Goal: Task Accomplishment & Management: Complete application form

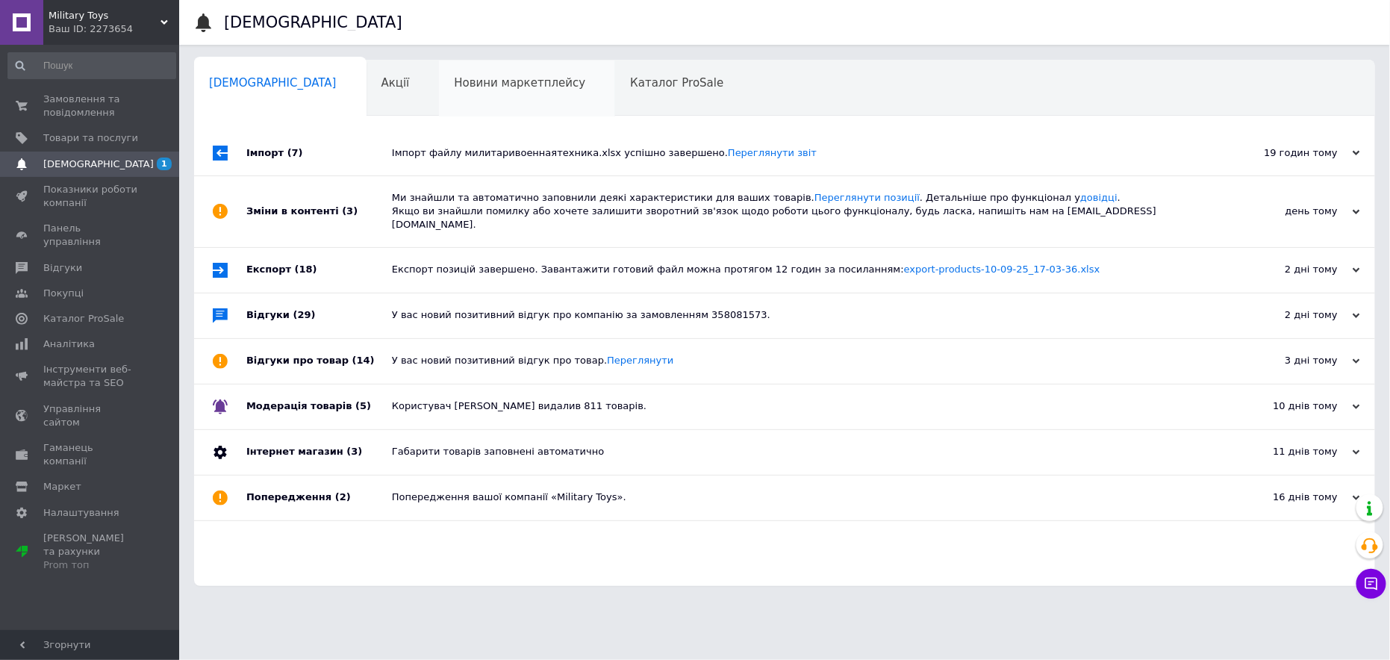
click at [476, 84] on span "Новини маркетплейсу" at bounding box center [519, 82] width 131 height 13
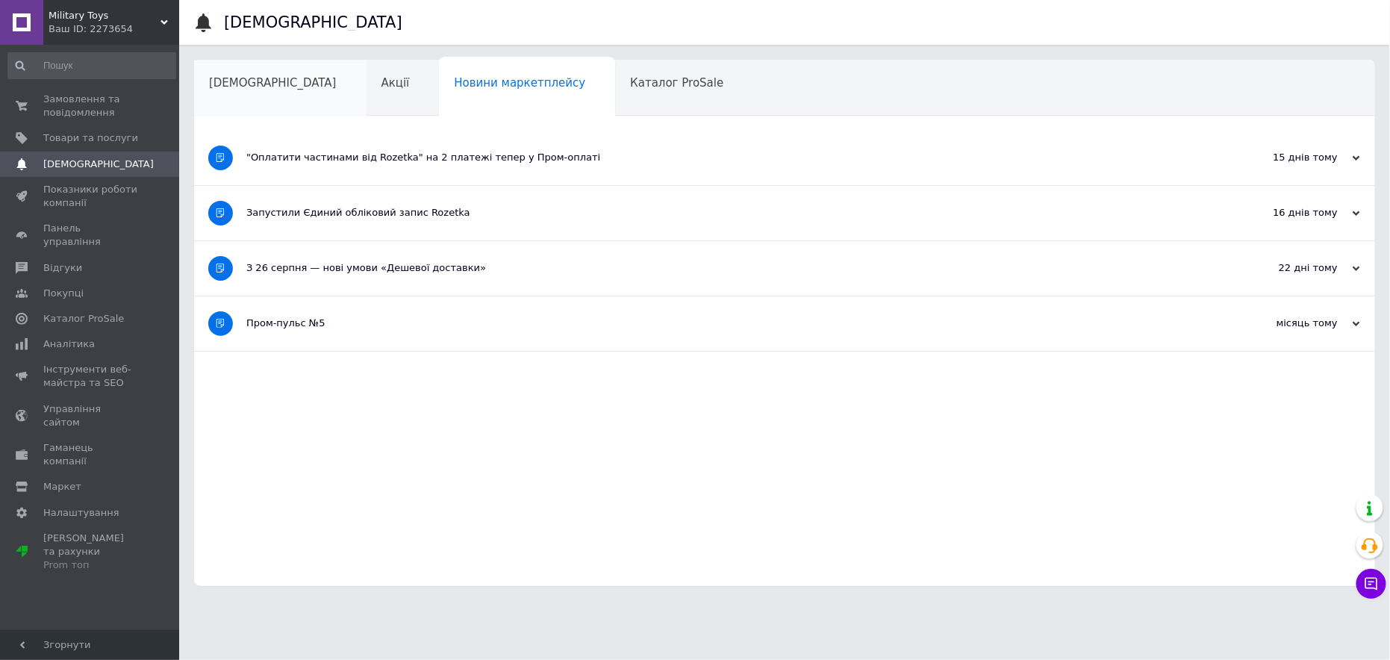
click at [281, 81] on div "[DEMOGRAPHIC_DATA]" at bounding box center [280, 88] width 172 height 57
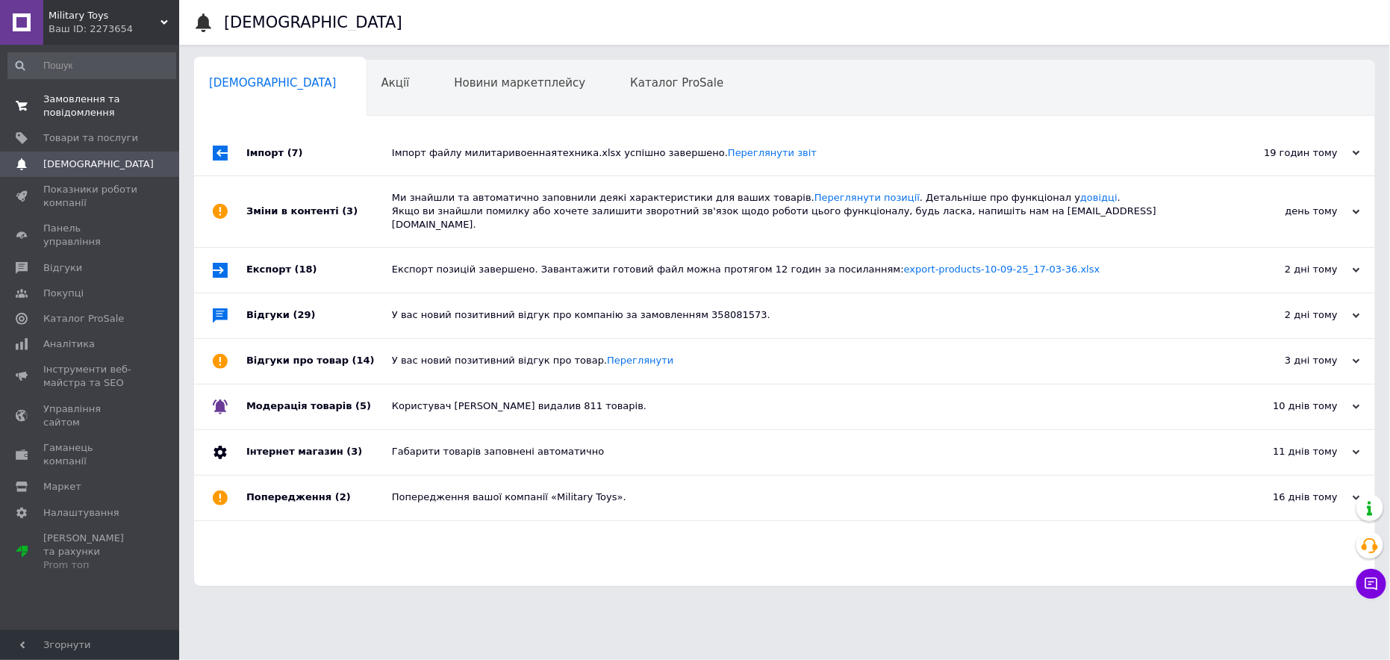
click at [79, 108] on span "Замовлення та повідомлення" at bounding box center [90, 106] width 95 height 27
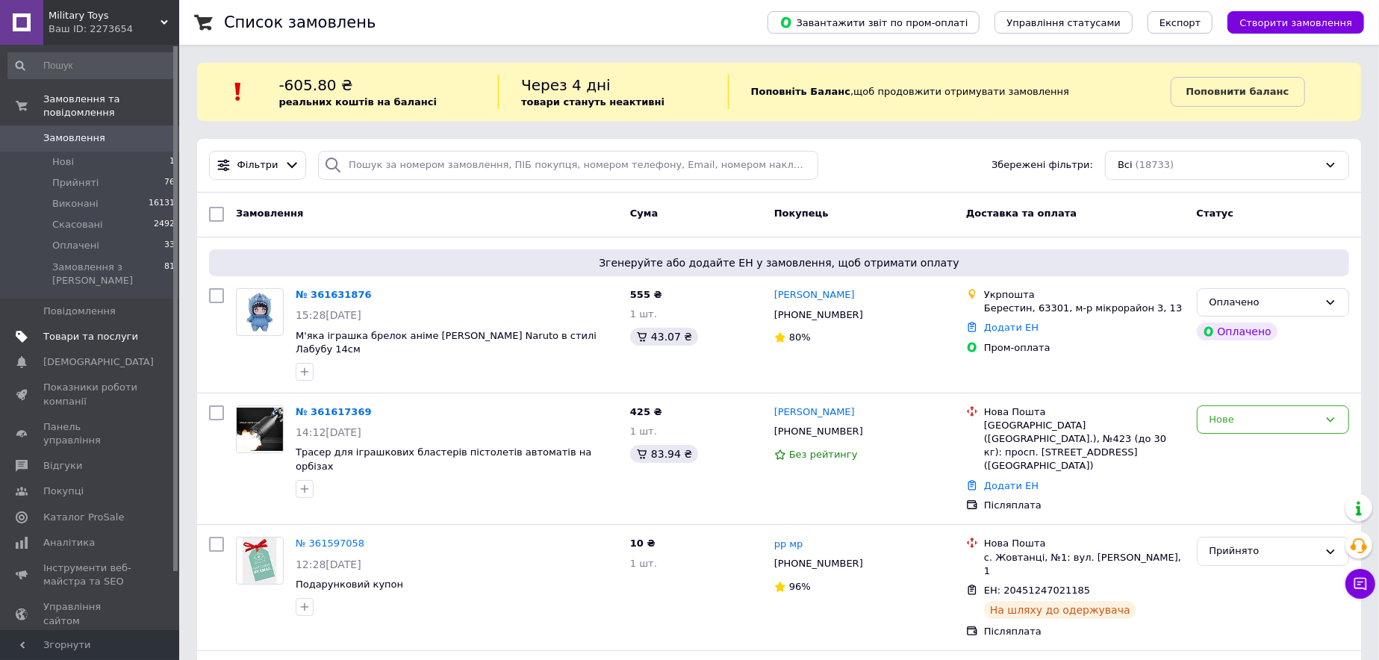
click at [109, 330] on span "Товари та послуги" at bounding box center [90, 336] width 95 height 13
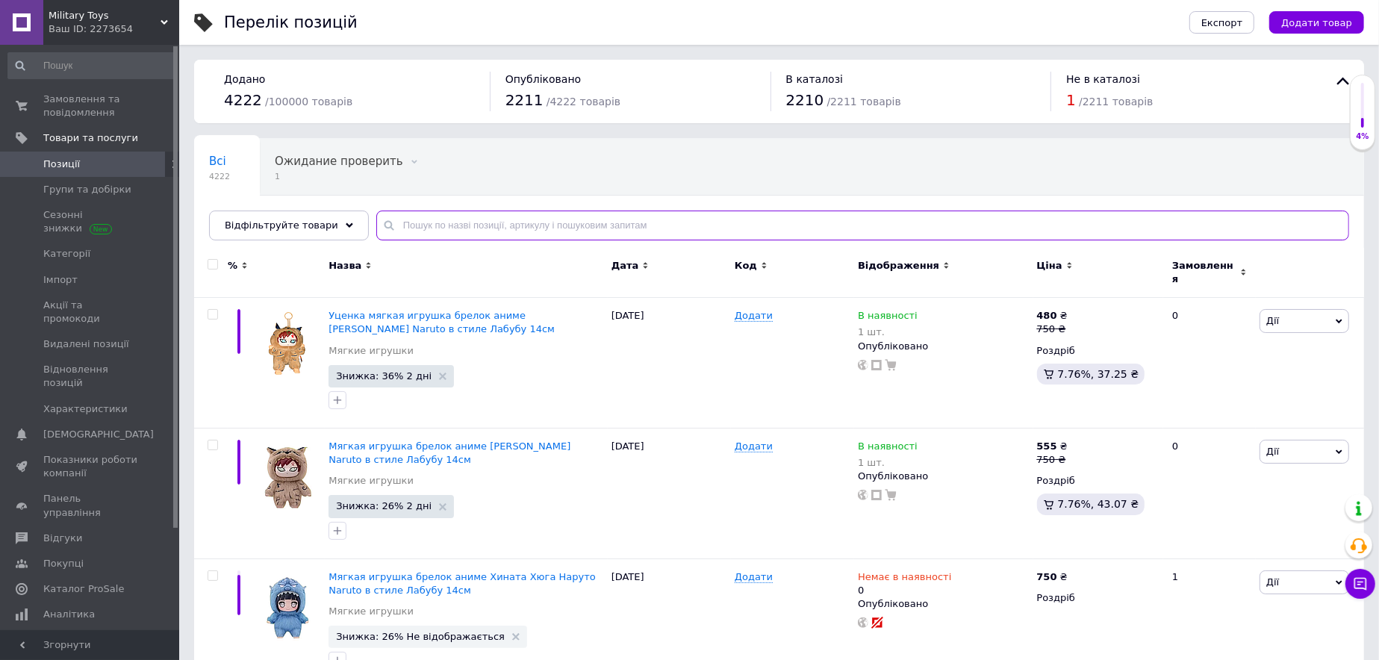
click at [413, 225] on input "text" at bounding box center [862, 226] width 973 height 30
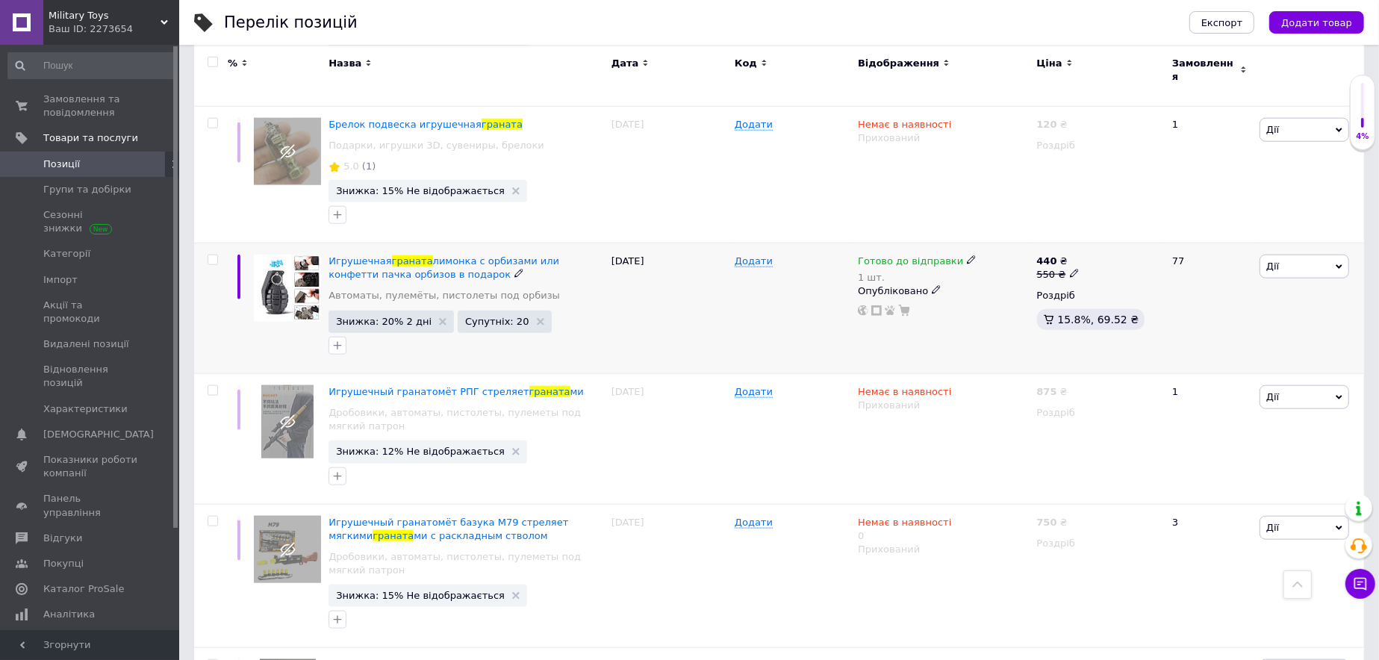
scroll to position [1419, 0]
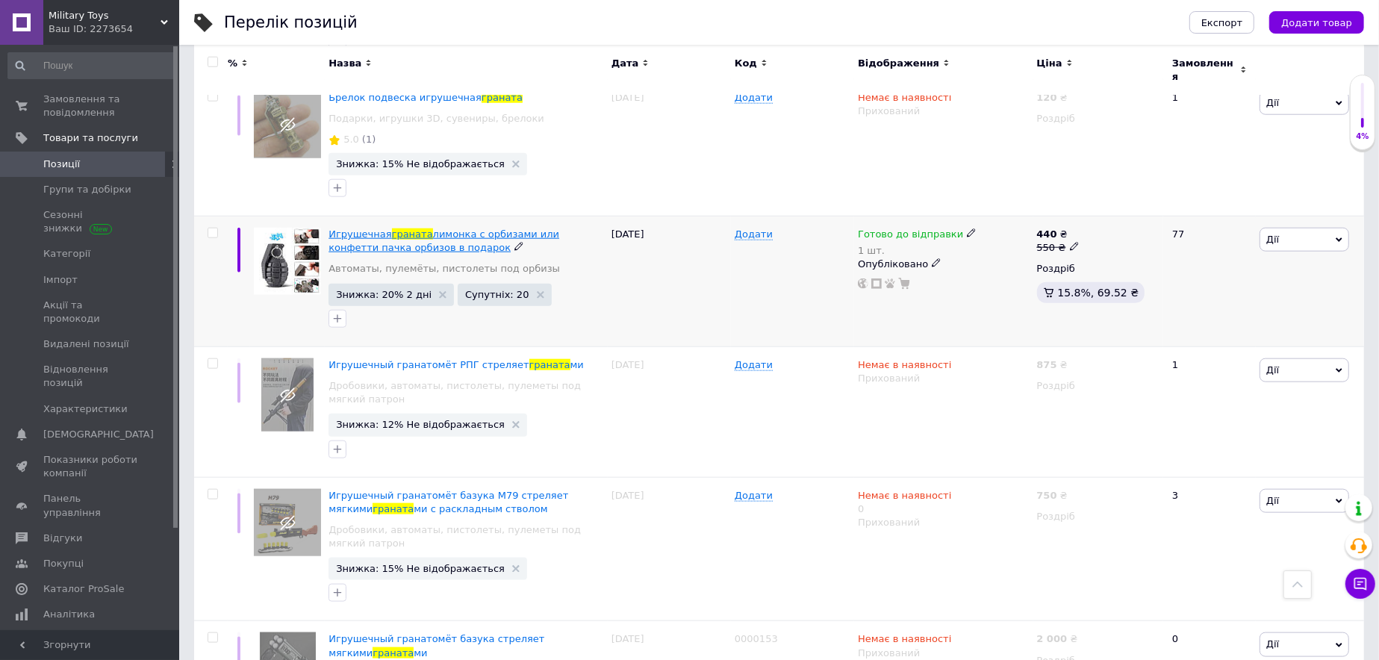
type input "граната"
click at [54, 120] on link "Замовлення та повідомлення 0 0" at bounding box center [92, 106] width 184 height 39
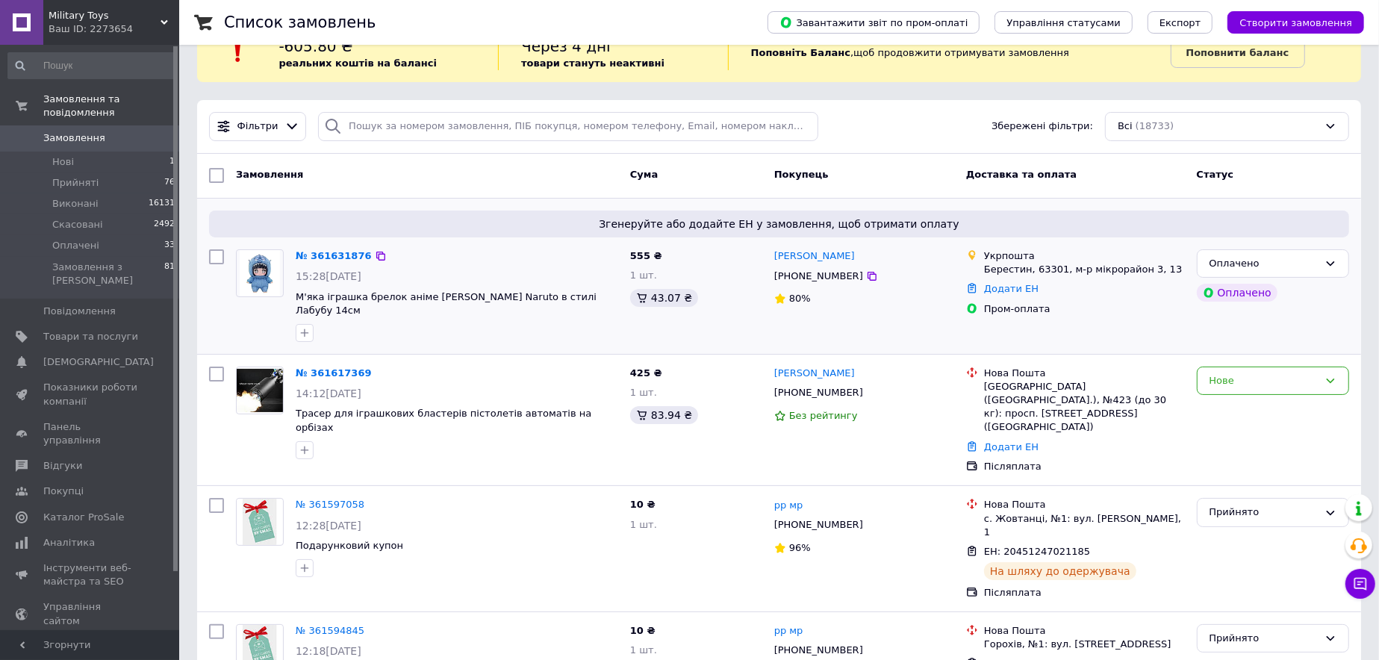
scroll to position [149, 0]
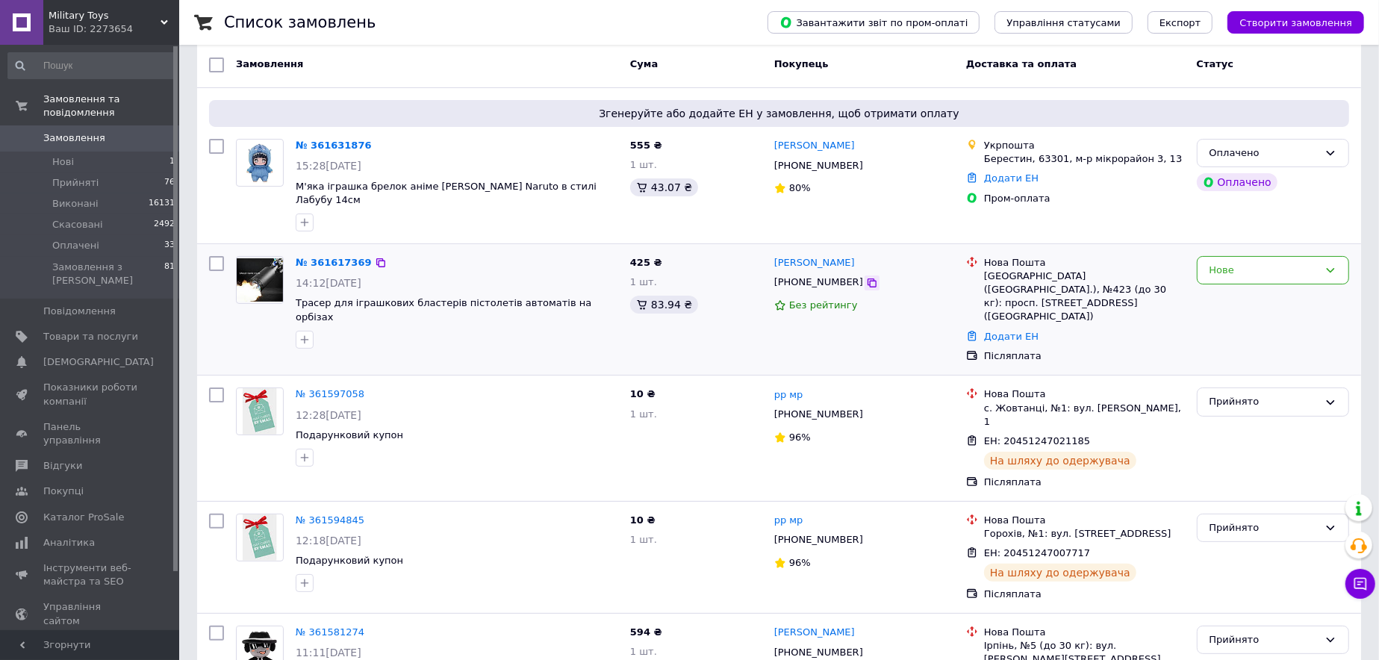
click at [866, 283] on icon at bounding box center [872, 283] width 12 height 12
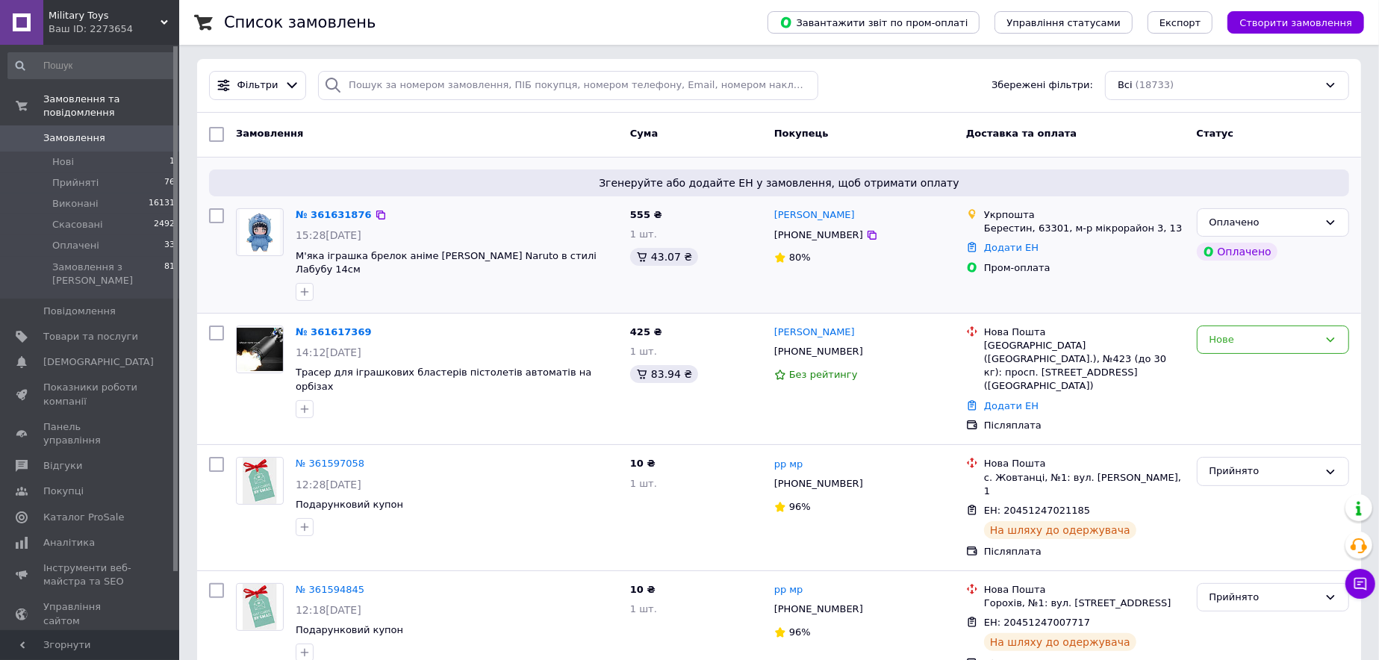
scroll to position [75, 0]
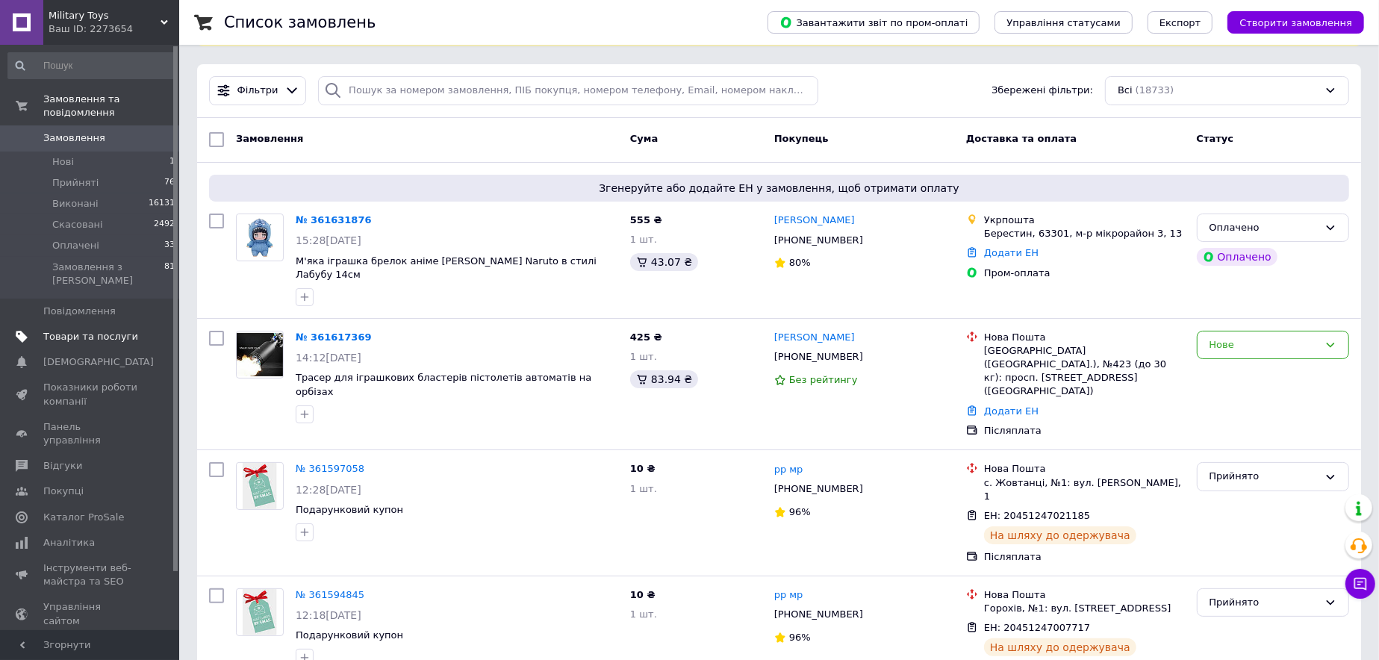
click at [119, 330] on span "Товари та послуги" at bounding box center [90, 336] width 95 height 13
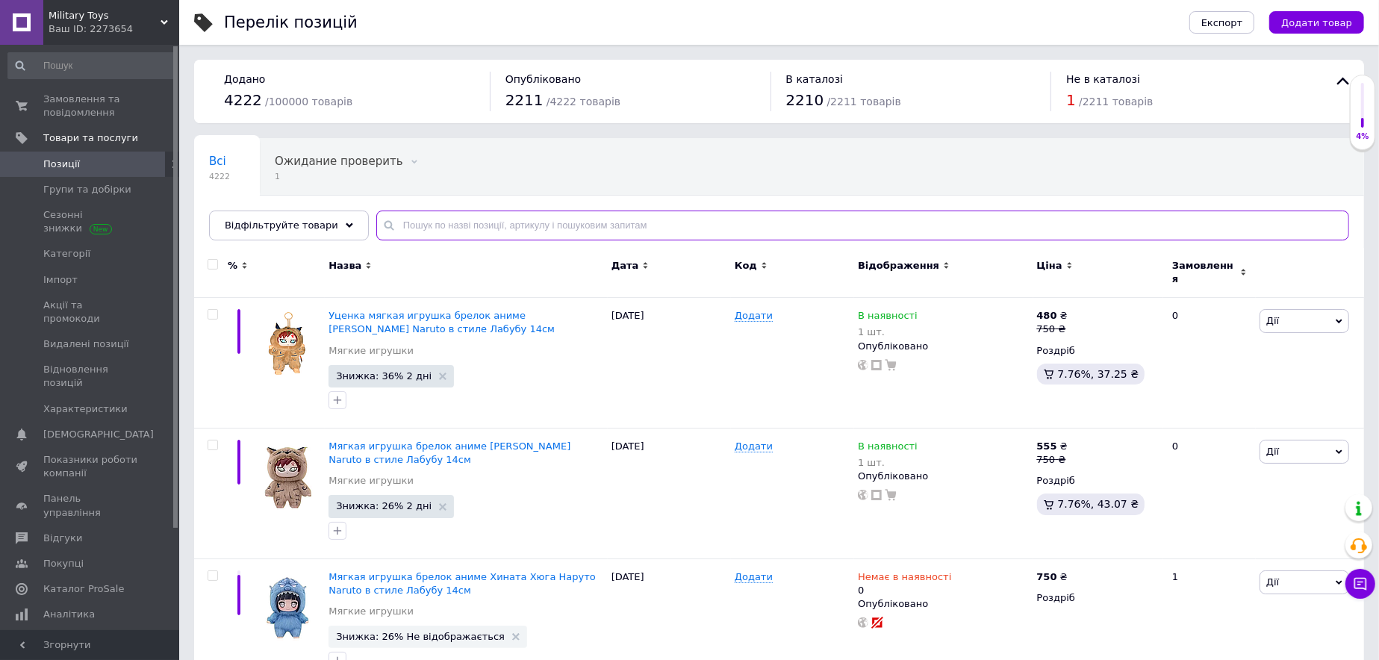
click at [446, 220] on input "text" at bounding box center [862, 226] width 973 height 30
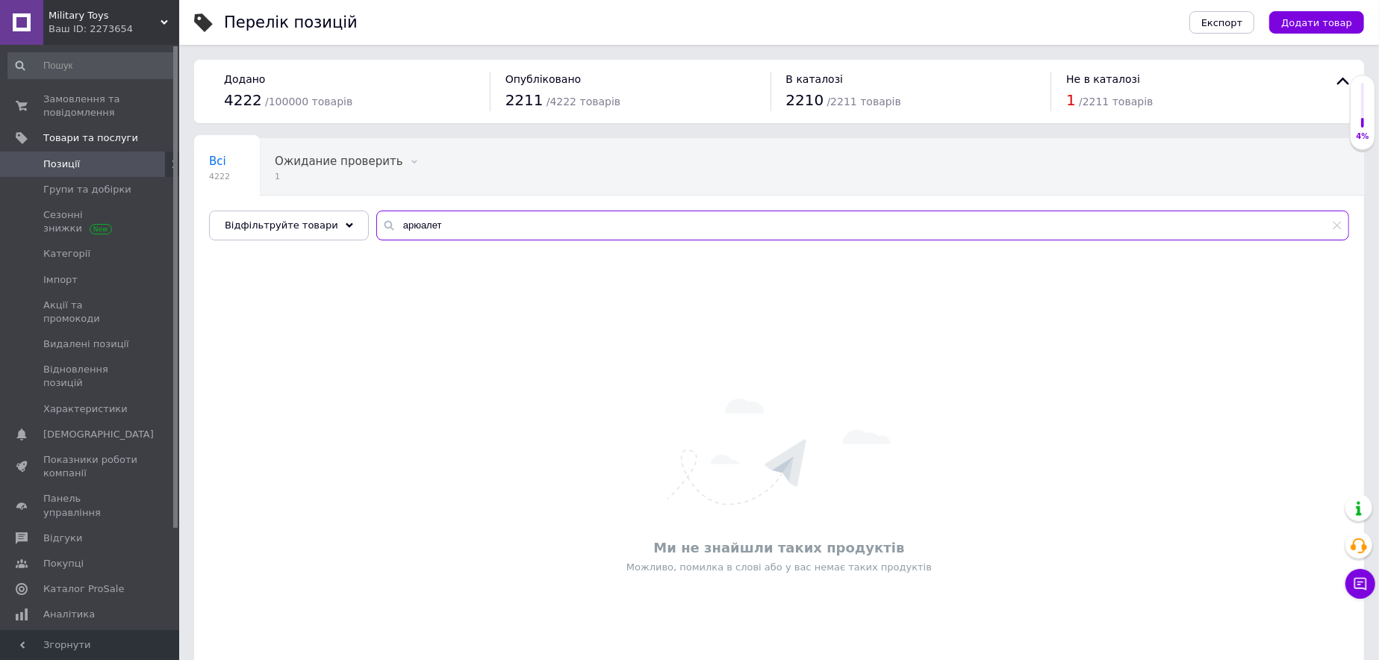
click at [395, 230] on input "арюалет" at bounding box center [862, 226] width 973 height 30
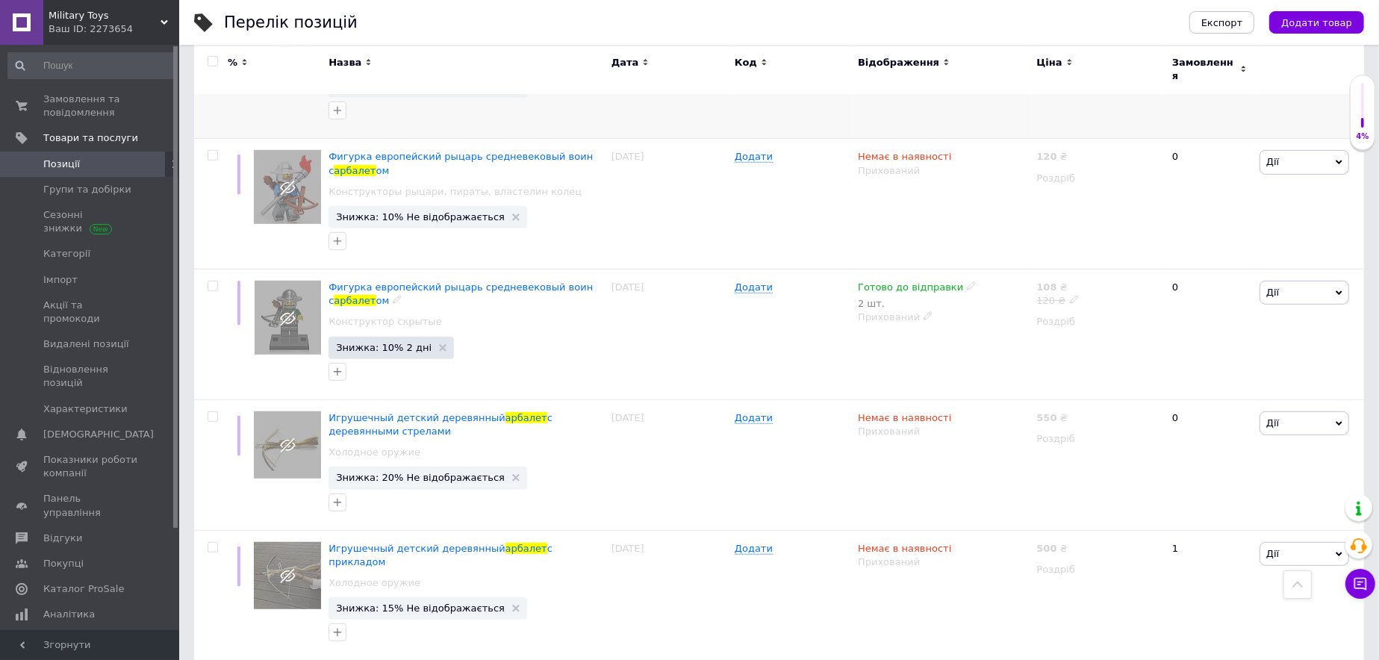
scroll to position [971, 0]
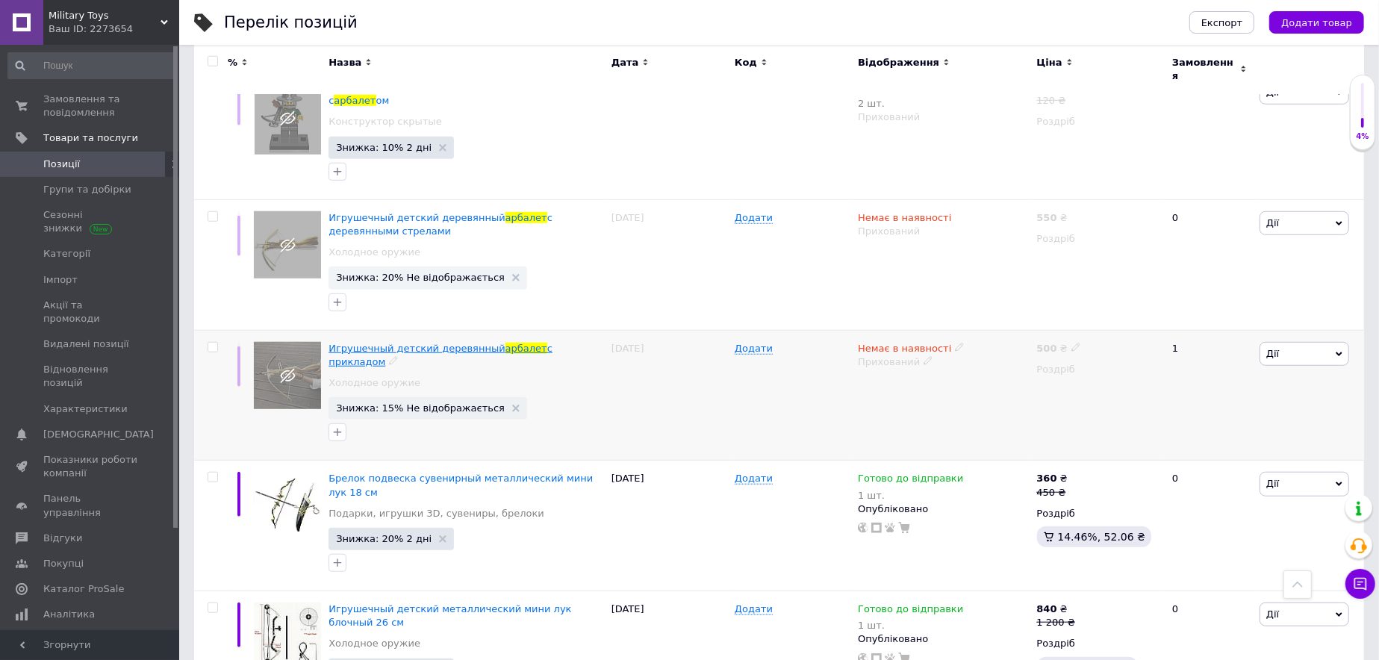
type input "арбалет"
click at [55, 112] on span "Замовлення та повідомлення" at bounding box center [90, 106] width 95 height 27
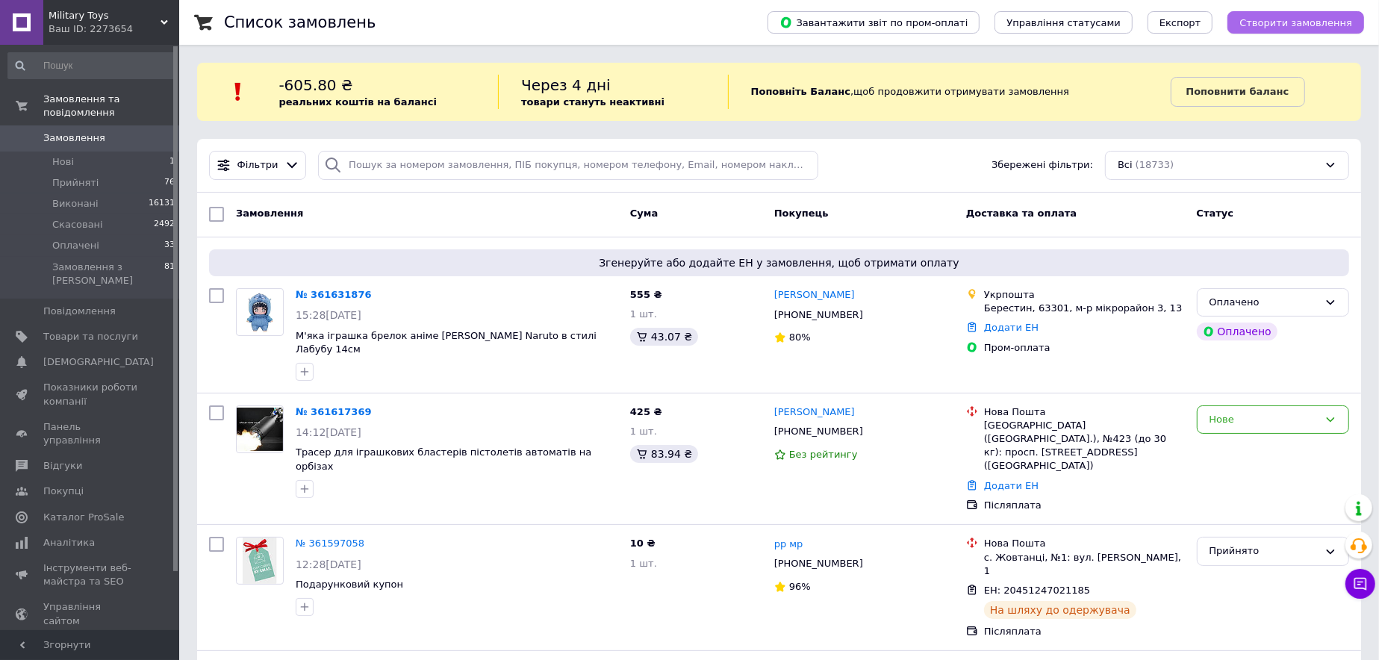
click at [1286, 28] on span "Створити замовлення" at bounding box center [1295, 22] width 113 height 11
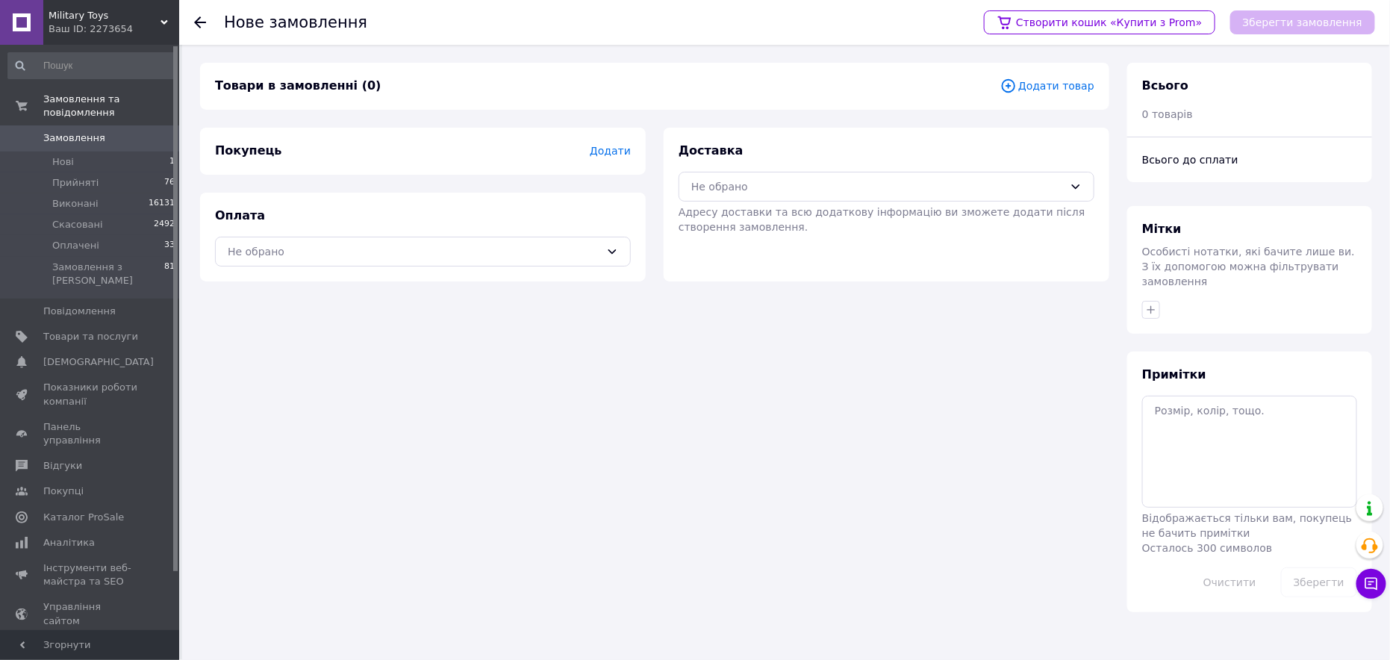
drag, startPoint x: 555, startPoint y: 248, endPoint x: 499, endPoint y: 266, distance: 58.1
click at [555, 248] on div "Не обрано" at bounding box center [414, 251] width 373 height 16
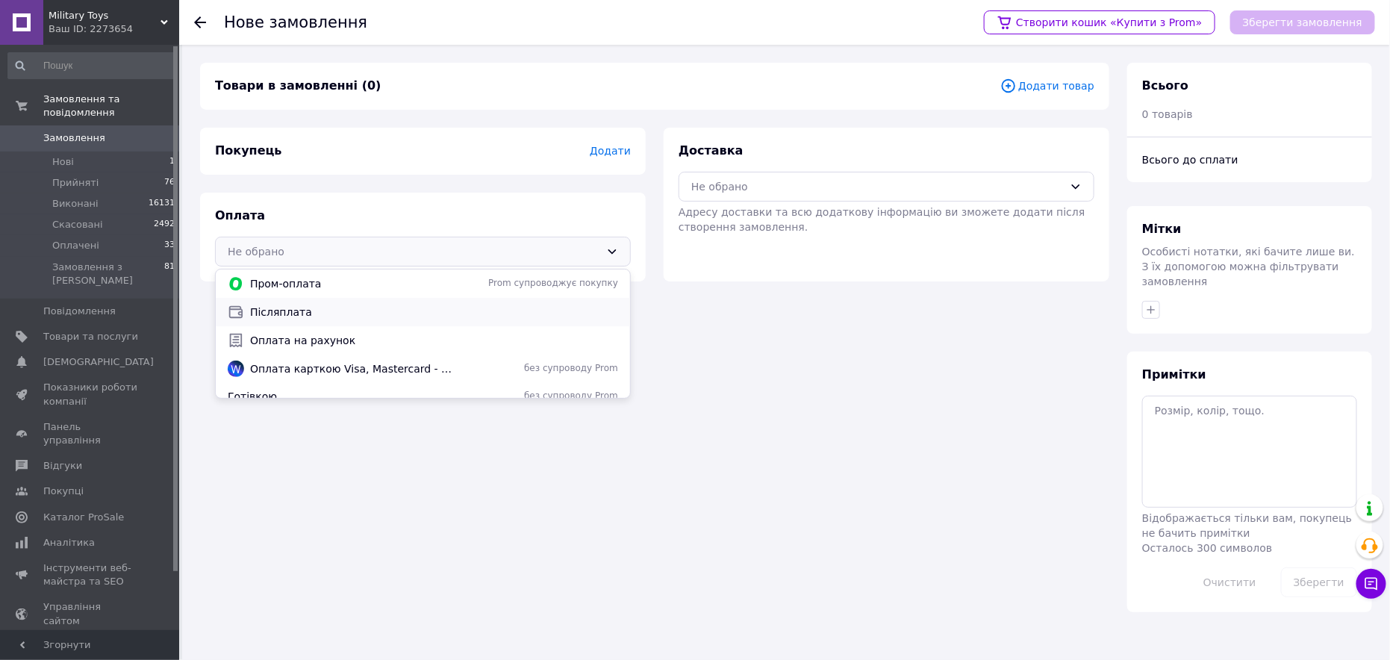
click at [293, 314] on span "Післяплата" at bounding box center [434, 312] width 368 height 15
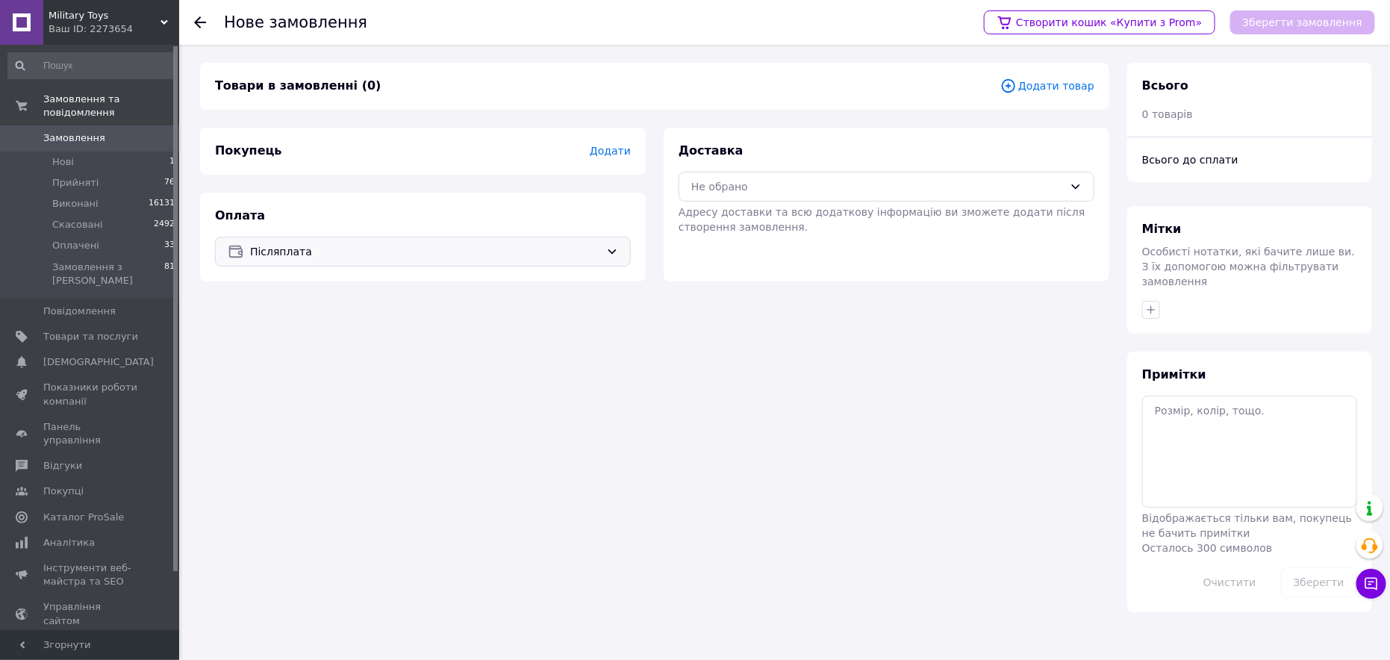
click at [628, 147] on span "Додати" at bounding box center [610, 151] width 41 height 12
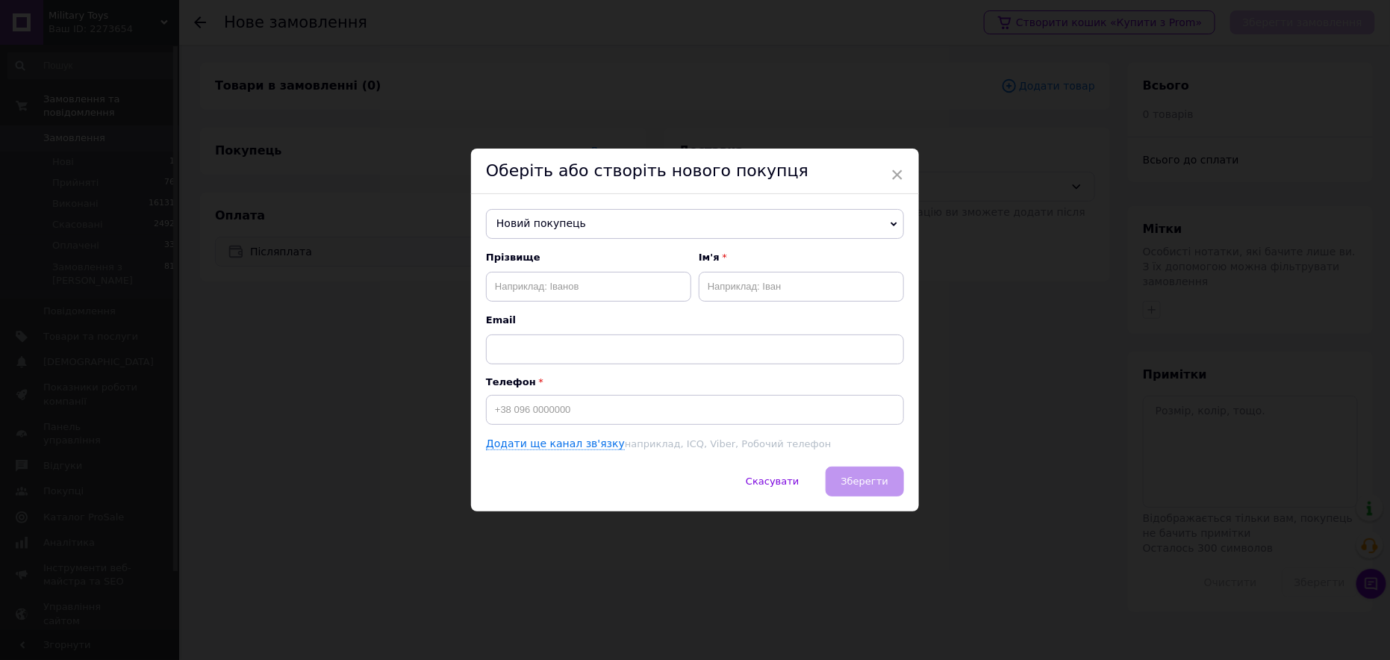
click at [579, 221] on span "Новий покупець" at bounding box center [695, 224] width 418 height 30
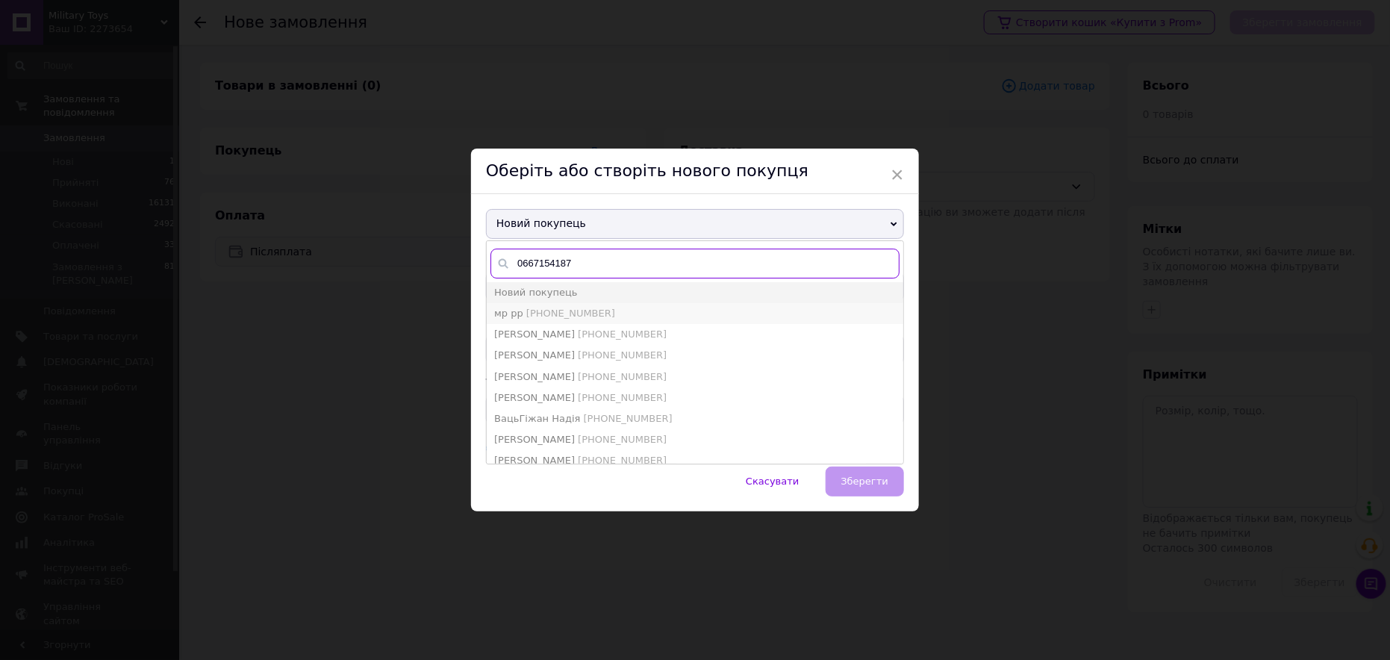
type input "0667154187"
click at [526, 308] on span "[PHONE_NUMBER]" at bounding box center [570, 313] width 89 height 11
type input "мр рр"
type input "[PHONE_NUMBER]"
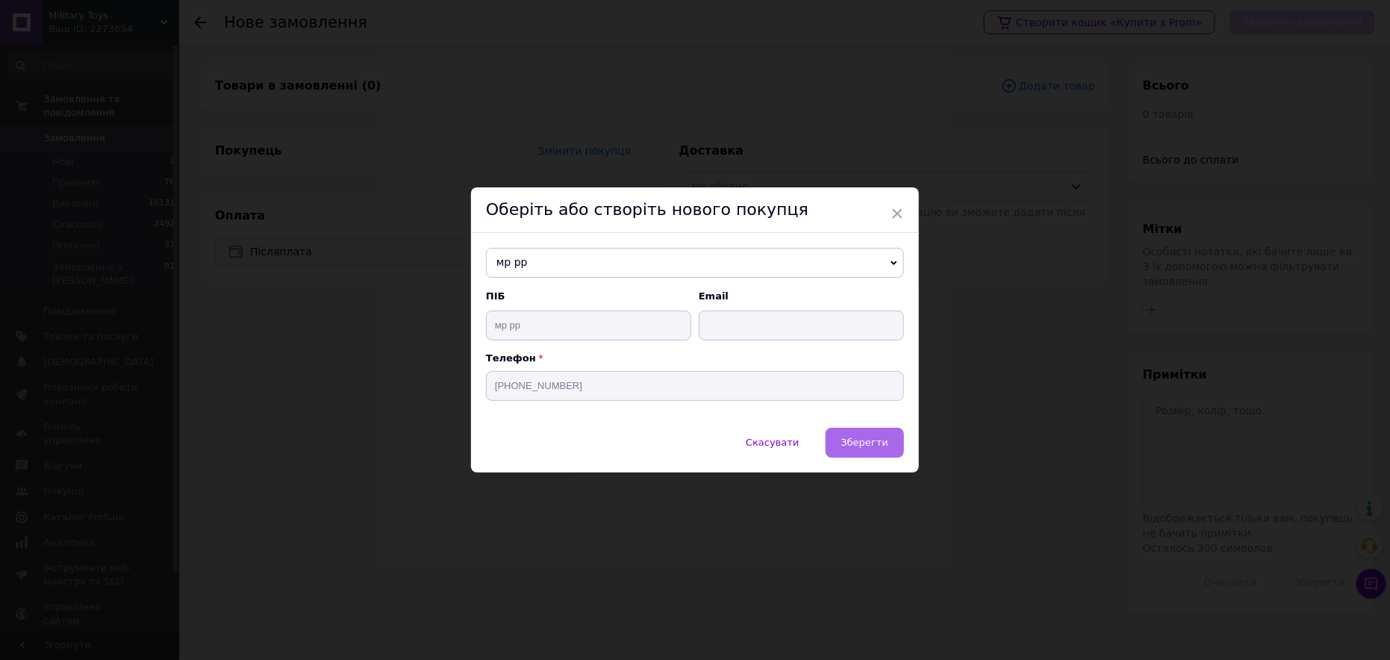
click at [854, 449] on button "Зберегти" at bounding box center [865, 443] width 78 height 30
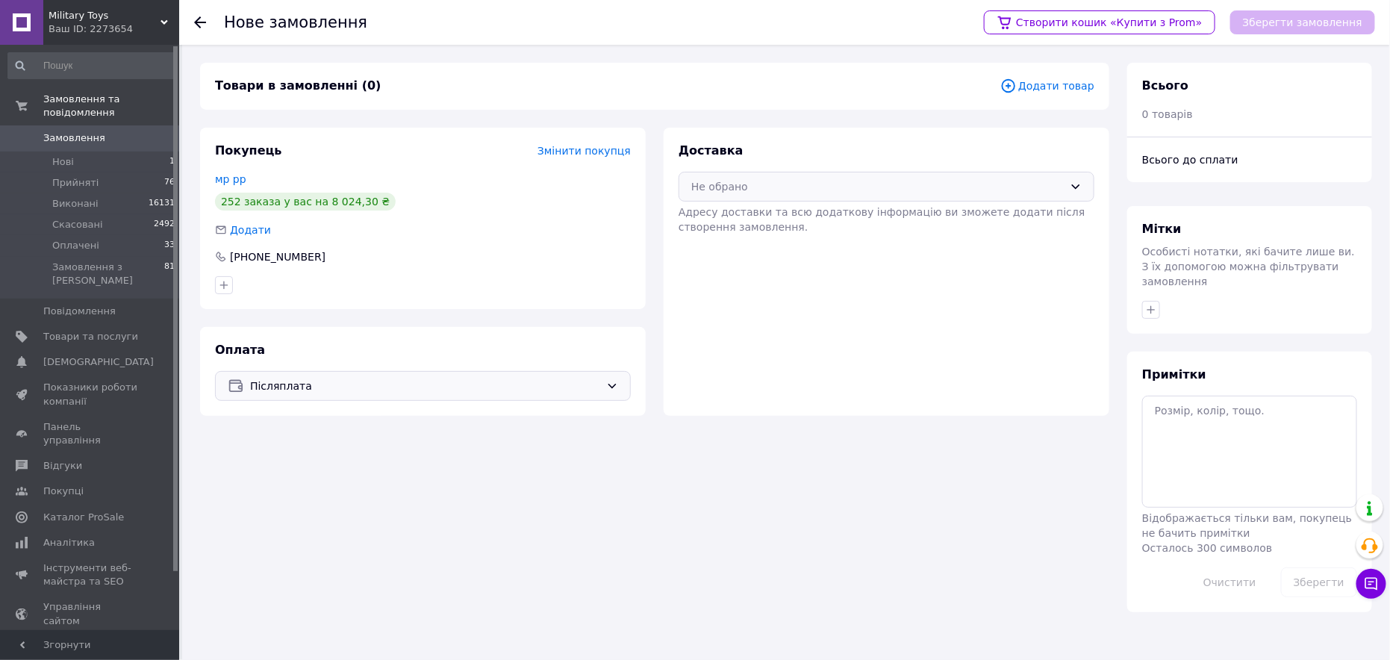
click at [725, 177] on div "Не обрано" at bounding box center [887, 187] width 416 height 30
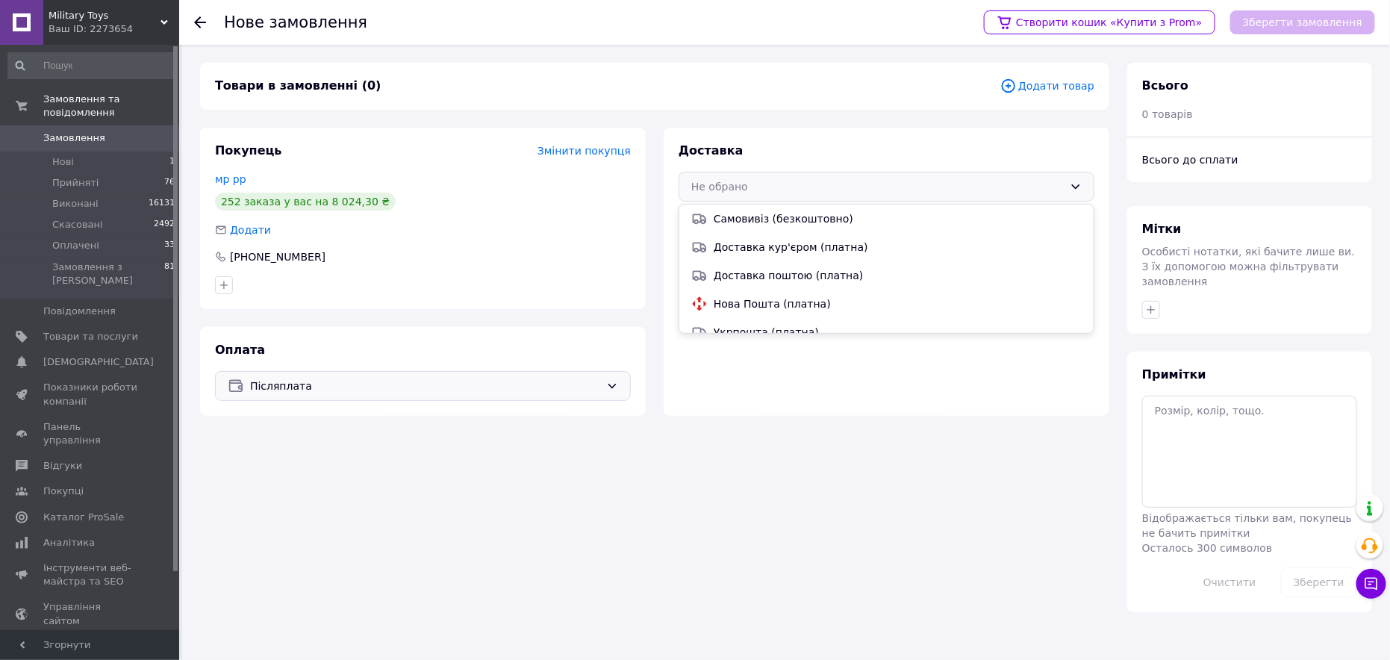
click at [756, 302] on span "Нова Пошта (платна)" at bounding box center [898, 303] width 368 height 15
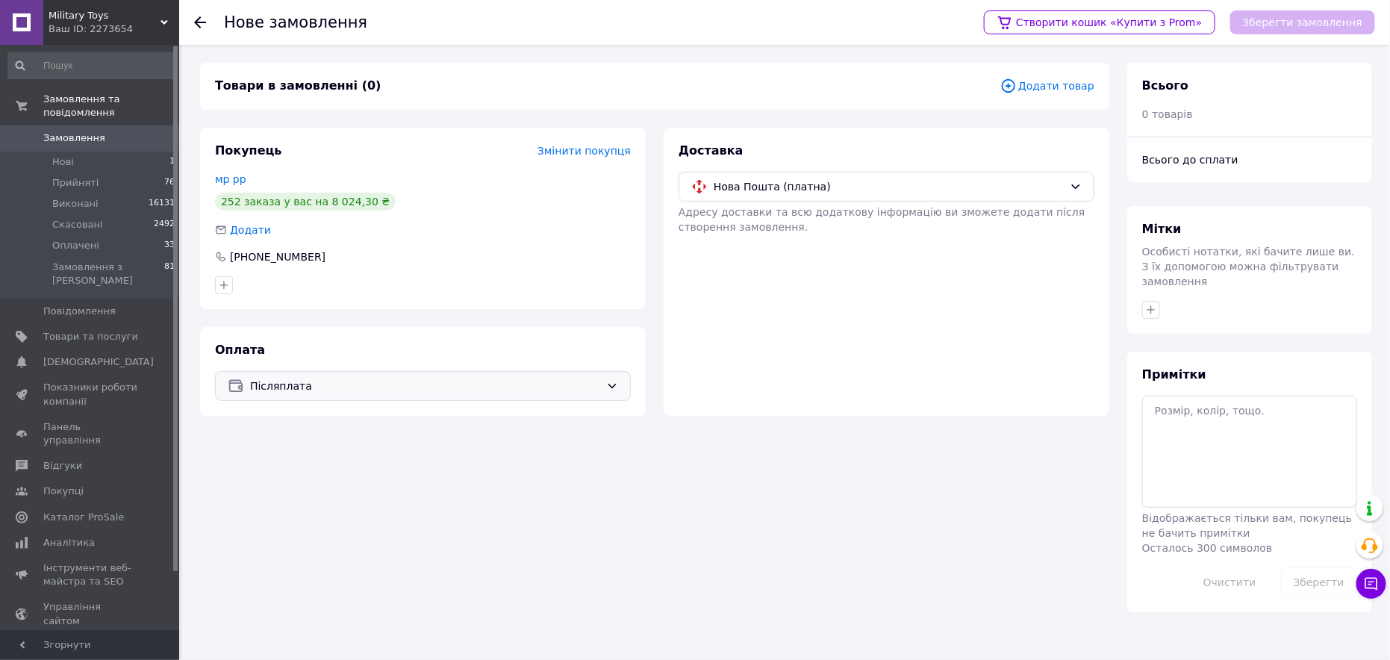
click at [1115, 91] on div "Товари в замовленні (0) Додати товар Покупець Змінити покупця мр рр 252 заказа …" at bounding box center [654, 338] width 927 height 550
click at [1030, 74] on div "Товари в замовленні (0) Додати товар" at bounding box center [654, 86] width 909 height 47
click at [1061, 89] on span "Додати товар" at bounding box center [1047, 86] width 94 height 16
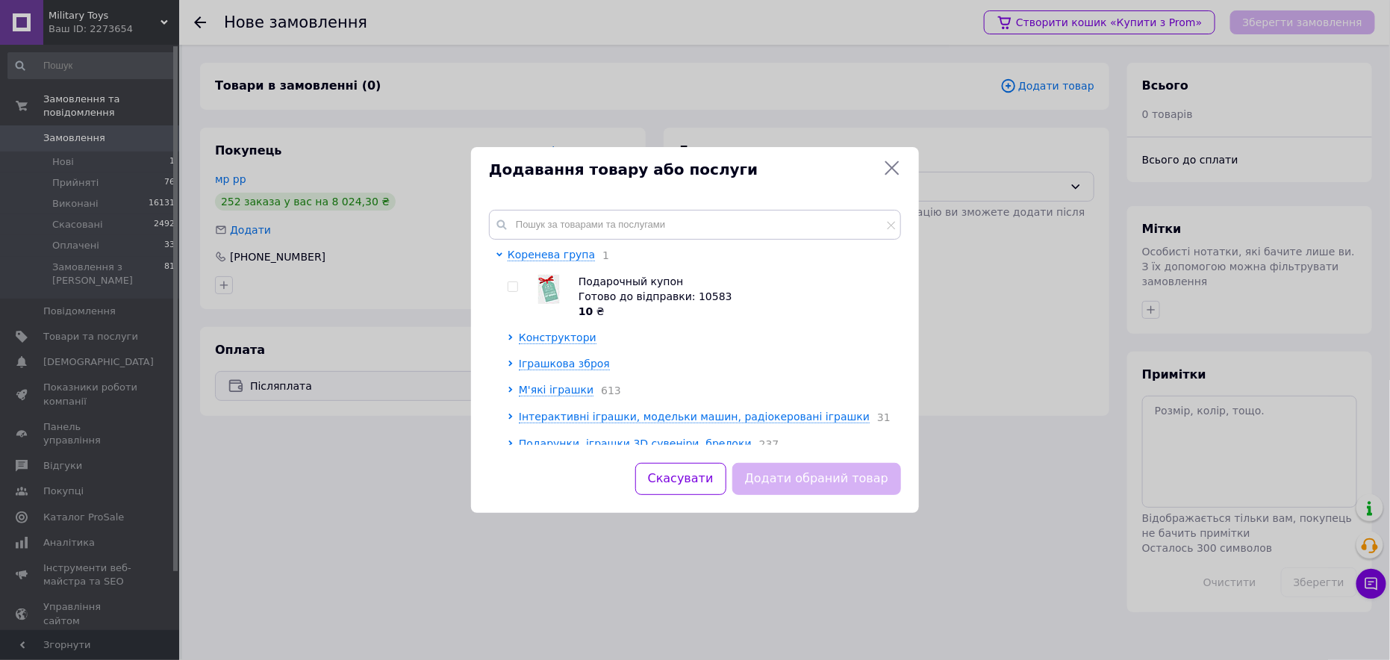
click at [517, 284] on input "checkbox" at bounding box center [513, 287] width 10 height 10
checkbox input "true"
click at [825, 488] on button "Додати обраний товар" at bounding box center [816, 479] width 169 height 32
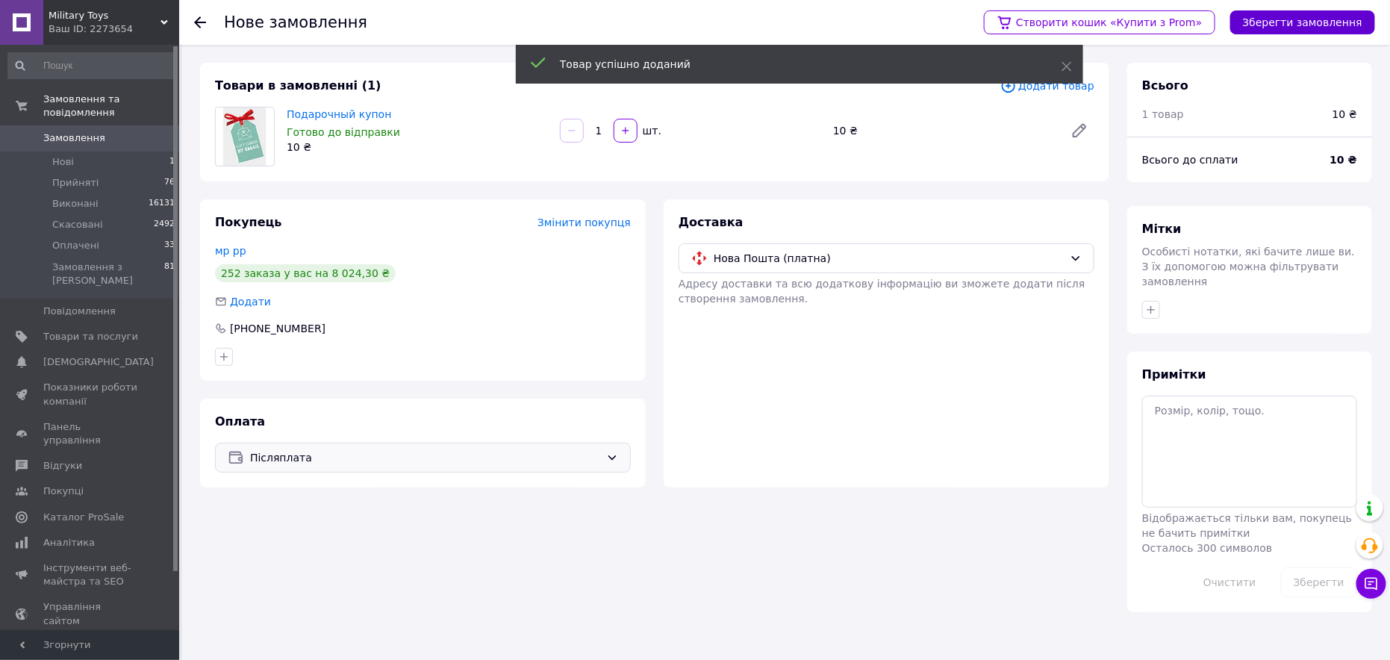
click at [1293, 21] on button "Зберегти замовлення" at bounding box center [1302, 22] width 145 height 24
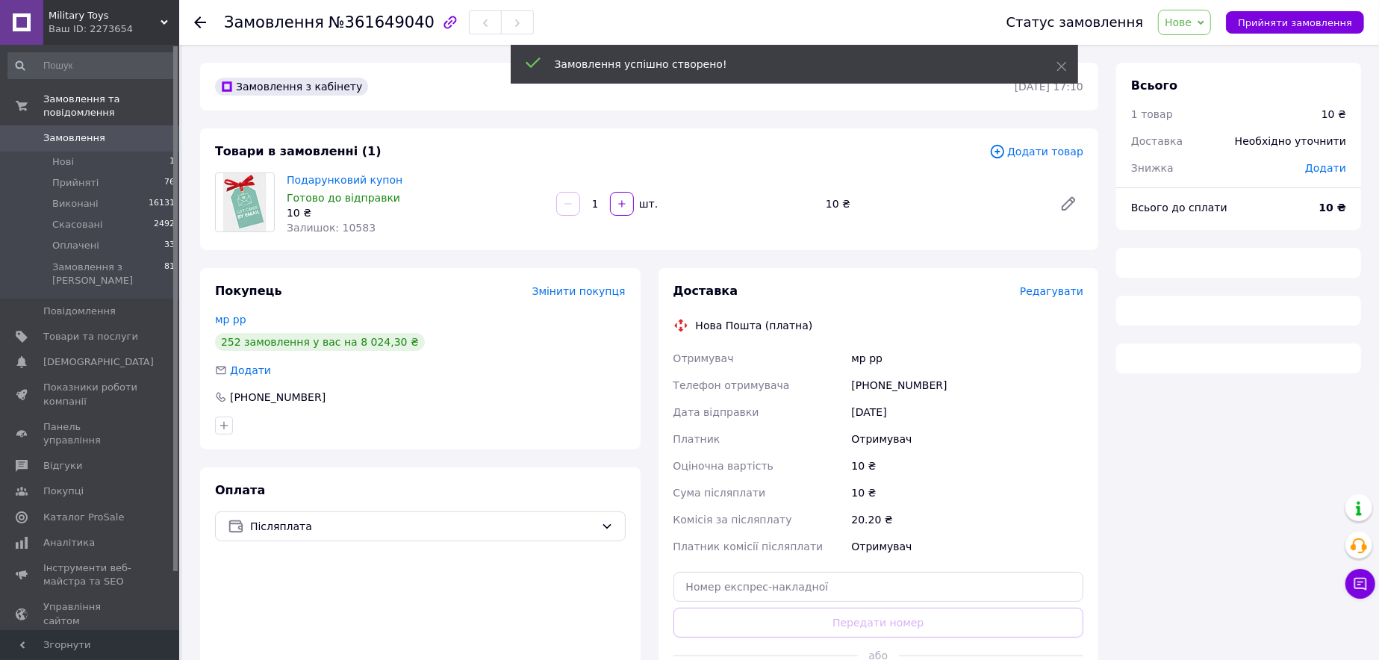
click at [1048, 292] on span "Редагувати" at bounding box center [1051, 291] width 63 height 12
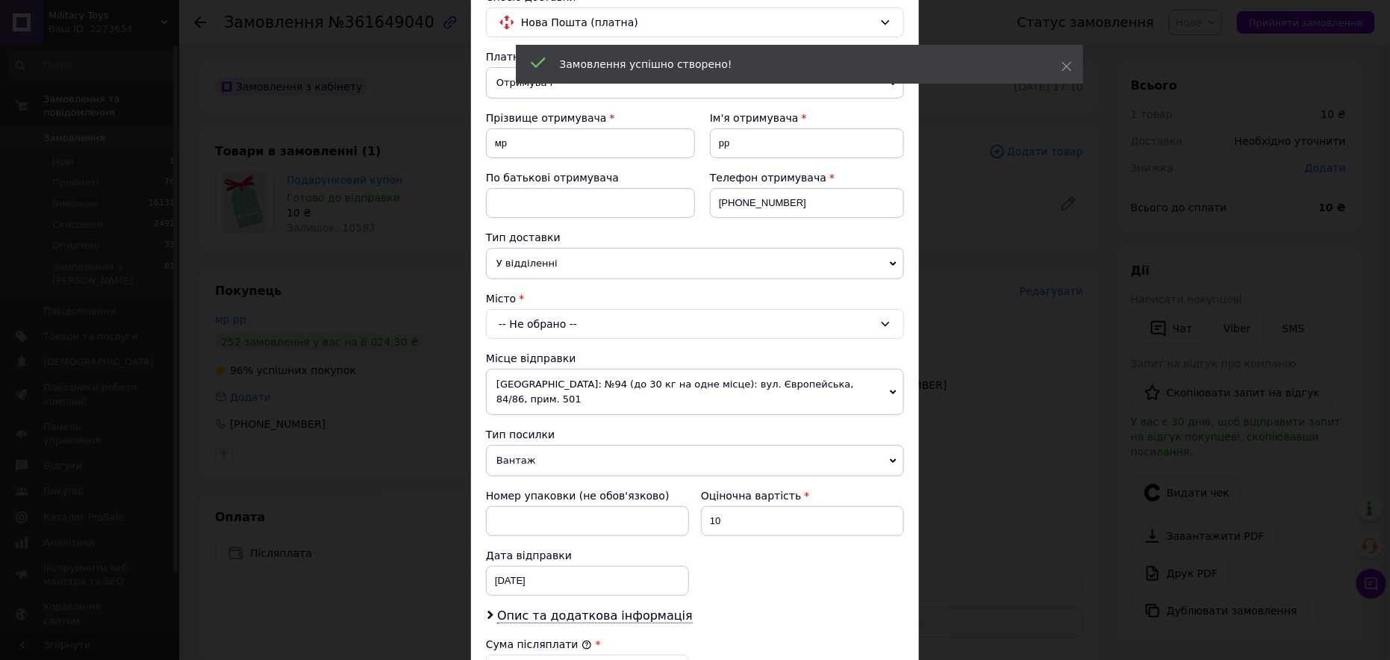
scroll to position [149, 0]
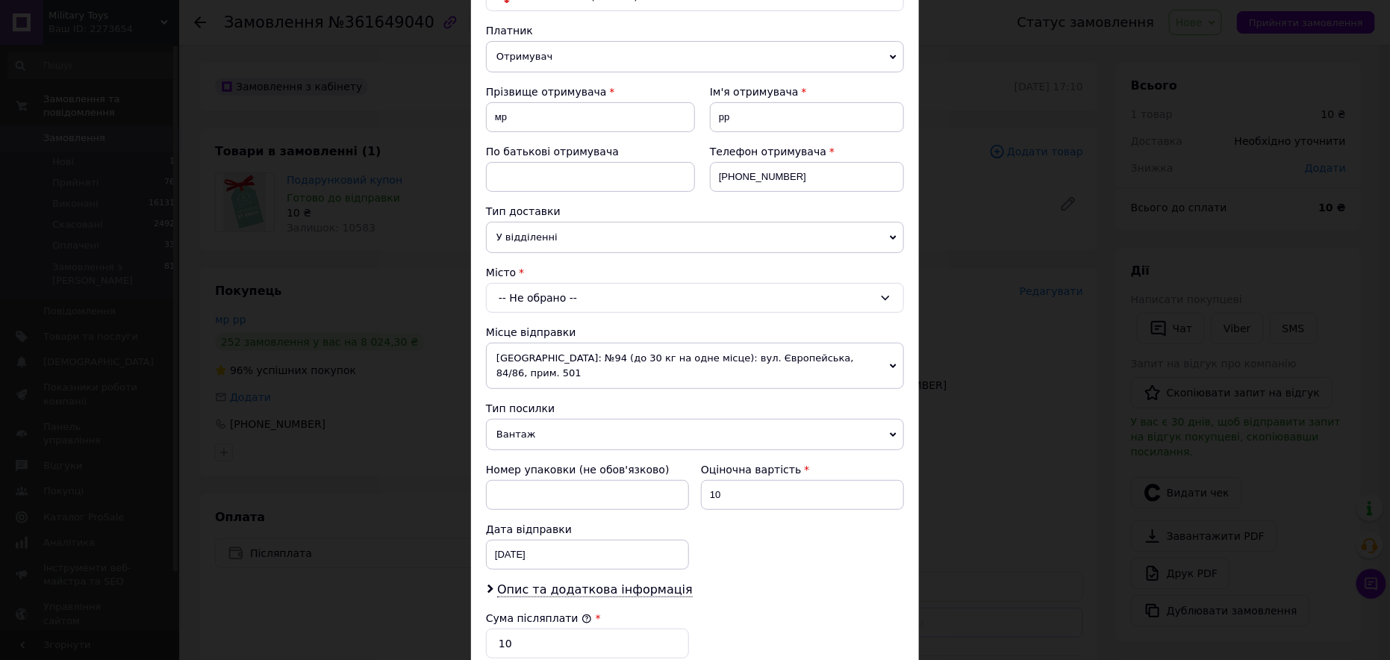
click at [571, 300] on div "-- Не обрано --" at bounding box center [695, 298] width 418 height 30
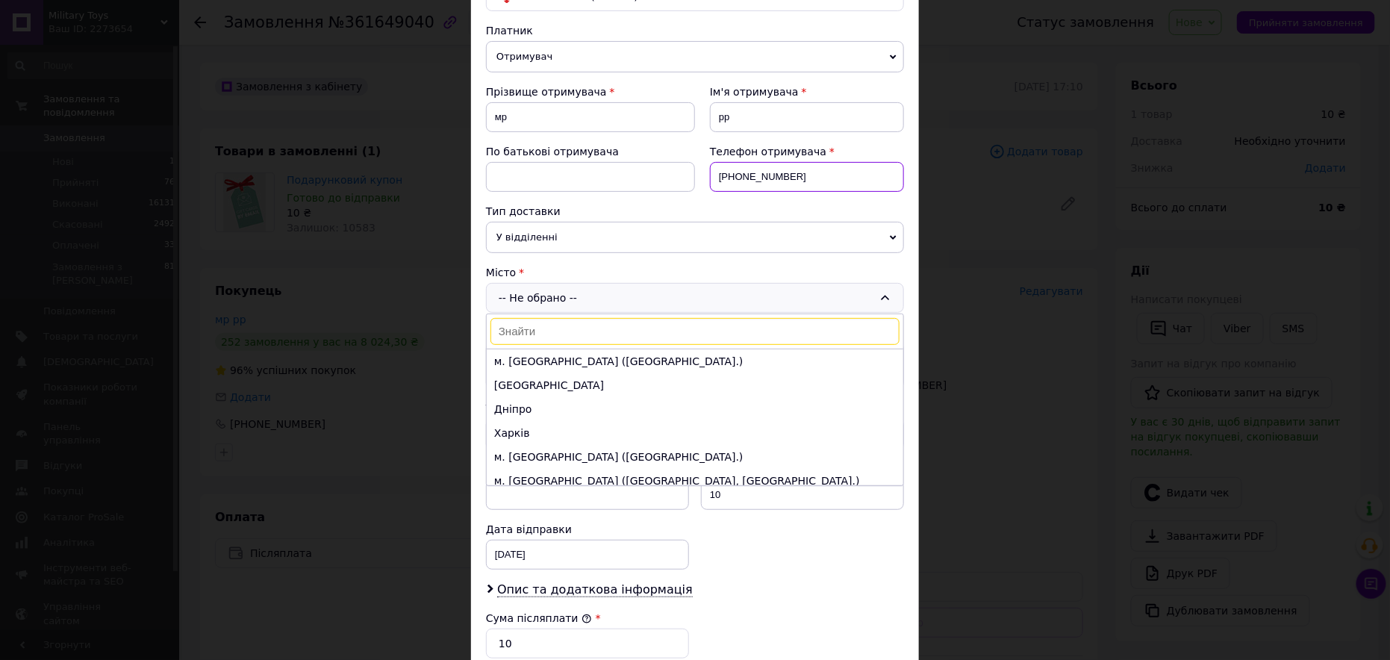
drag, startPoint x: 841, startPoint y: 177, endPoint x: 712, endPoint y: 178, distance: 129.2
click at [712, 178] on input "[PHONE_NUMBER]" at bounding box center [807, 177] width 194 height 30
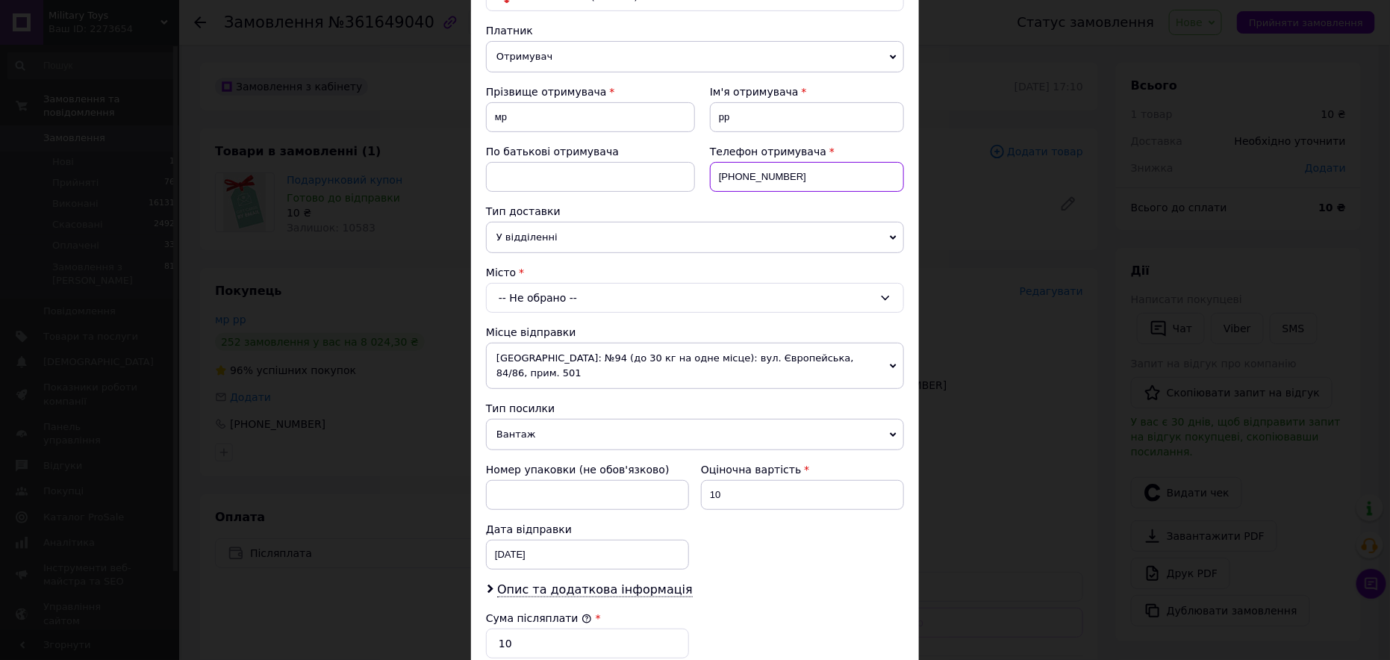
paste input "[PHONE_NUMBER]"
click at [791, 176] on input "[PHONE_NUMBER]" at bounding box center [807, 177] width 194 height 30
drag, startPoint x: 809, startPoint y: 171, endPoint x: 719, endPoint y: 164, distance: 90.6
click at [719, 164] on input "[PHONE_NUMBER]" at bounding box center [807, 177] width 194 height 30
type input "[PHONE_NUMBER]"
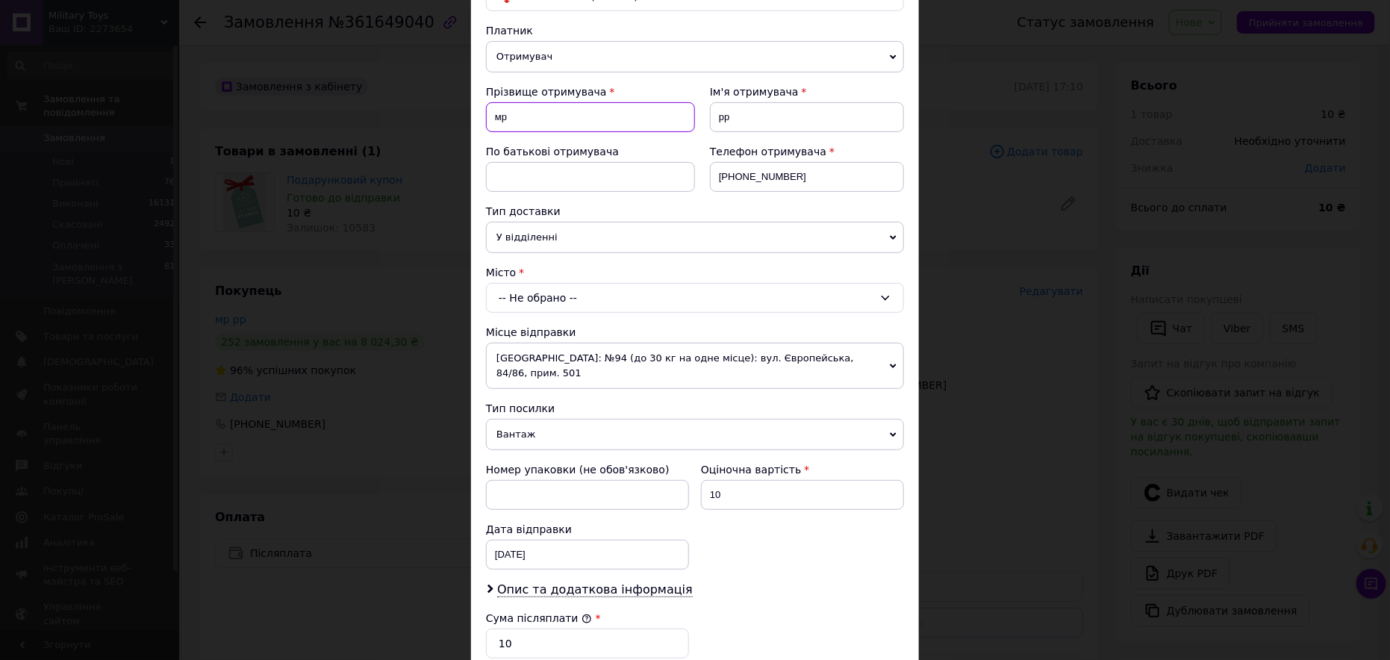
drag, startPoint x: 532, startPoint y: 119, endPoint x: 485, endPoint y: 128, distance: 47.2
click at [478, 122] on div "Спосіб доставки Нова Пошта (платна) Платник Отримувач Відправник Прізвище отрим…" at bounding box center [695, 405] width 448 height 915
paste input "[PERSON_NAME]"
click at [551, 116] on input "[PERSON_NAME]" at bounding box center [590, 117] width 209 height 30
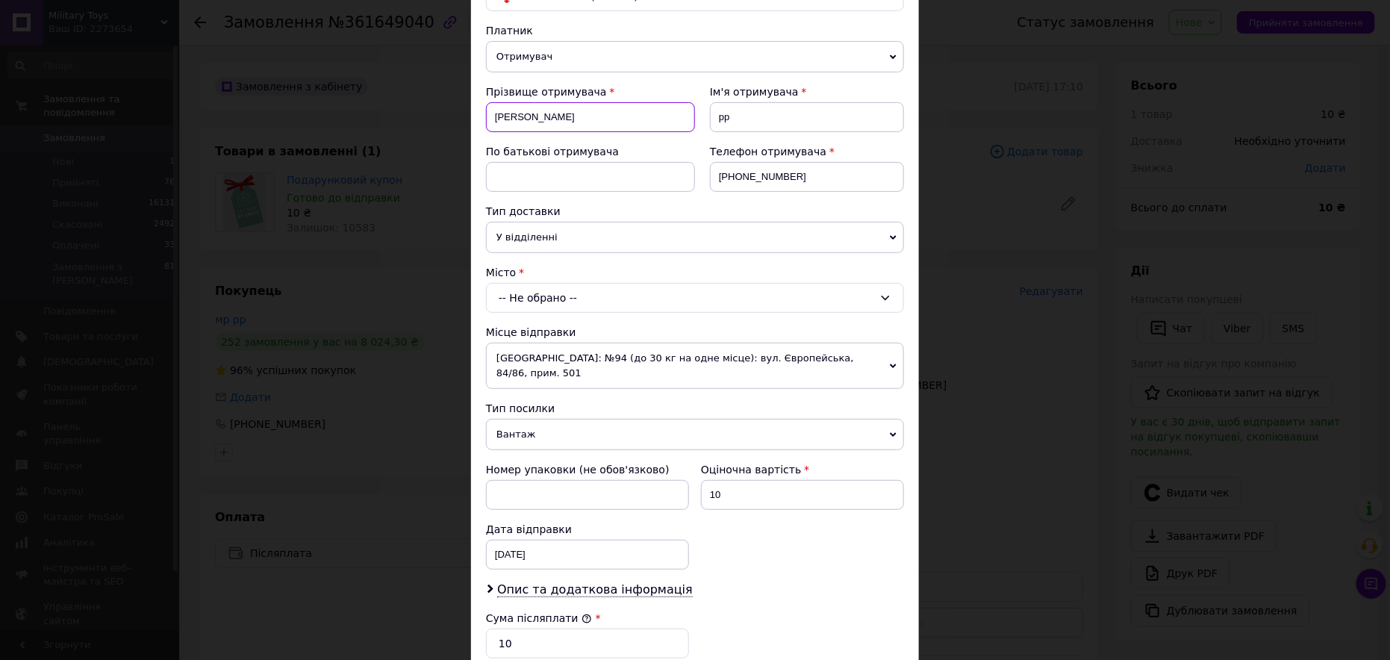
type input "[PERSON_NAME]"
paste input "[PERSON_NAME]"
drag, startPoint x: 741, startPoint y: 113, endPoint x: 719, endPoint y: 125, distance: 25.1
click at [717, 119] on input "[PERSON_NAME]" at bounding box center [807, 117] width 194 height 30
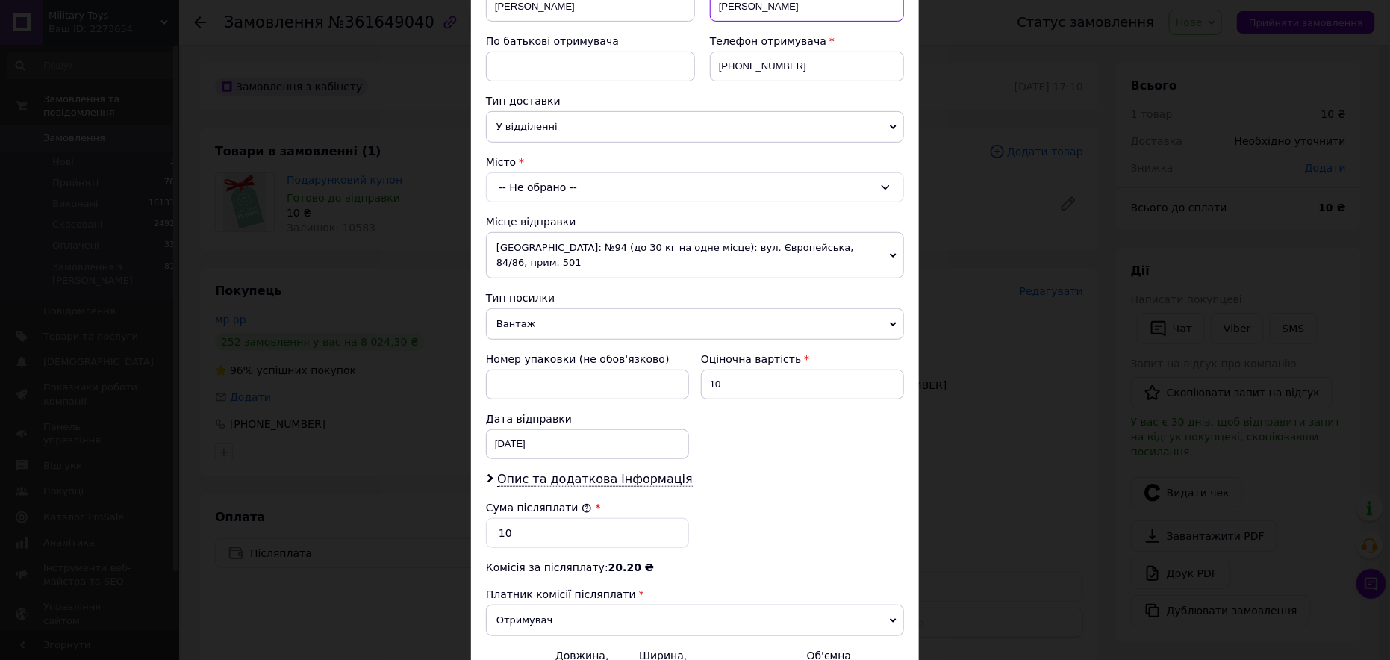
scroll to position [299, 0]
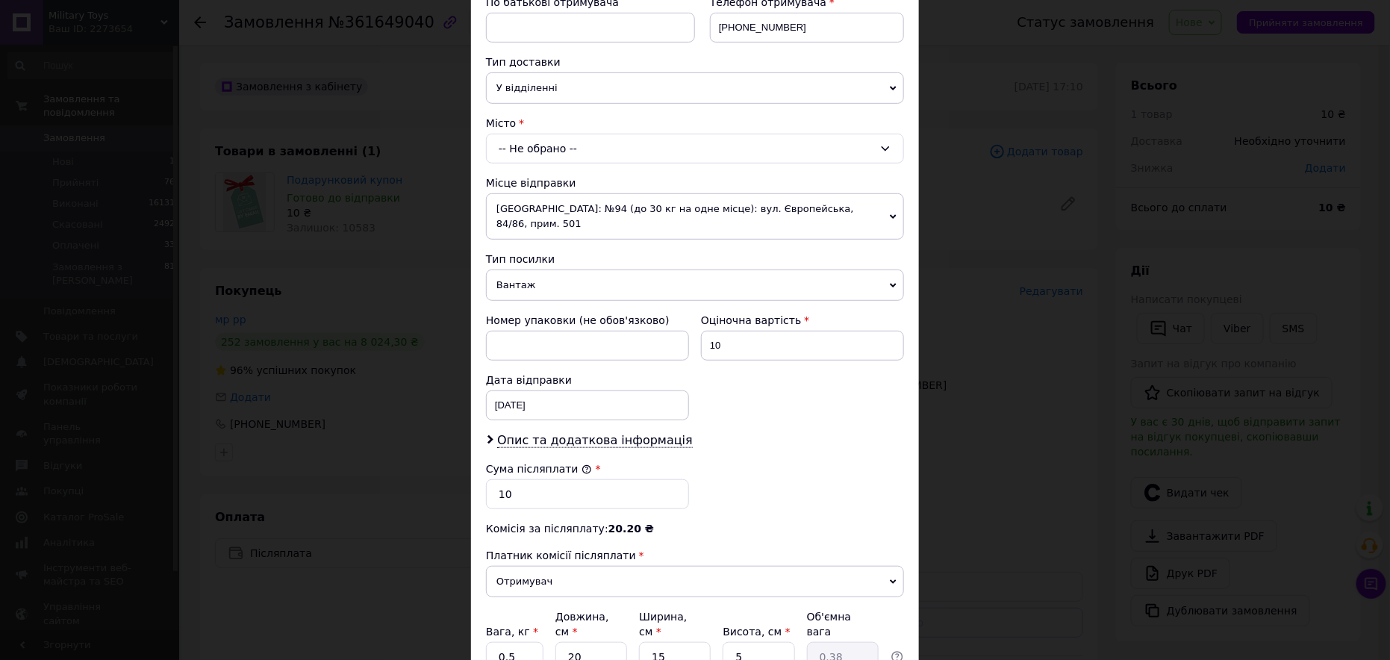
type input "[PERSON_NAME]"
drag, startPoint x: 727, startPoint y: 328, endPoint x: 700, endPoint y: 329, distance: 27.7
click at [701, 331] on input "10" at bounding box center [802, 346] width 203 height 30
type input "640"
click at [535, 154] on div "-- Не обрано --" at bounding box center [695, 149] width 418 height 30
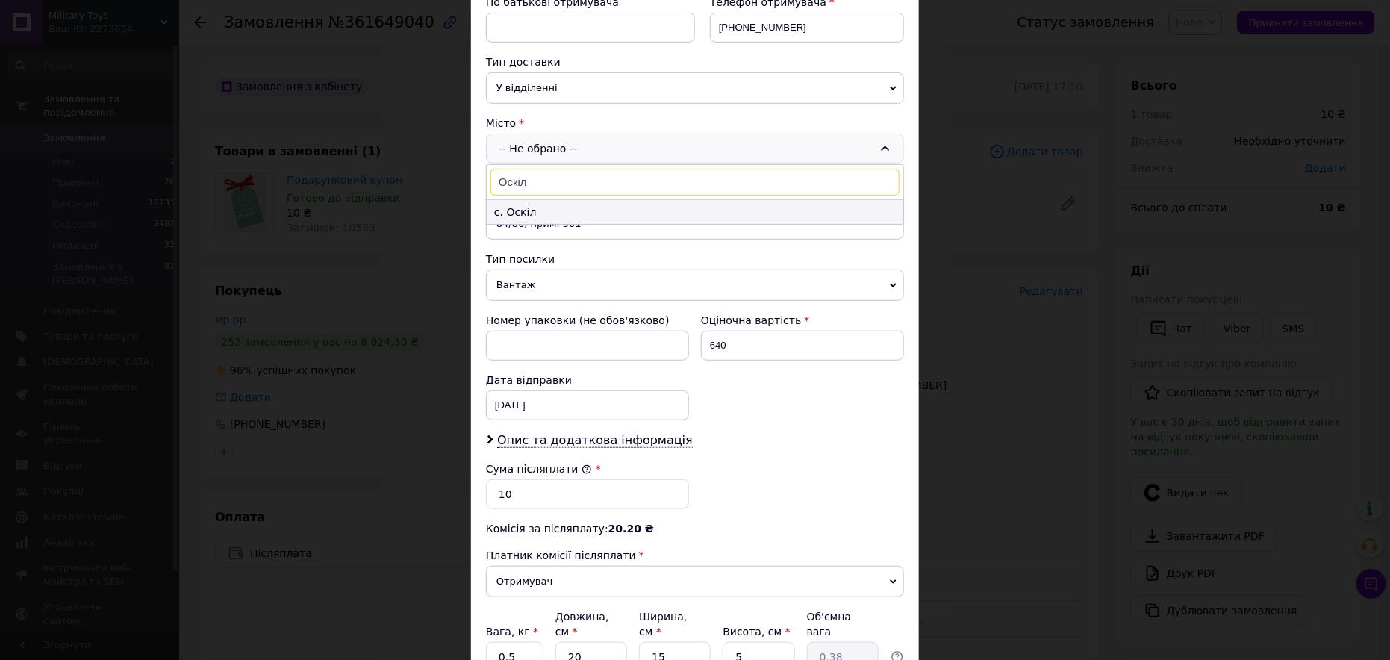
type input "Оскіл"
click at [521, 213] on li "с. Оскіл" at bounding box center [695, 212] width 417 height 24
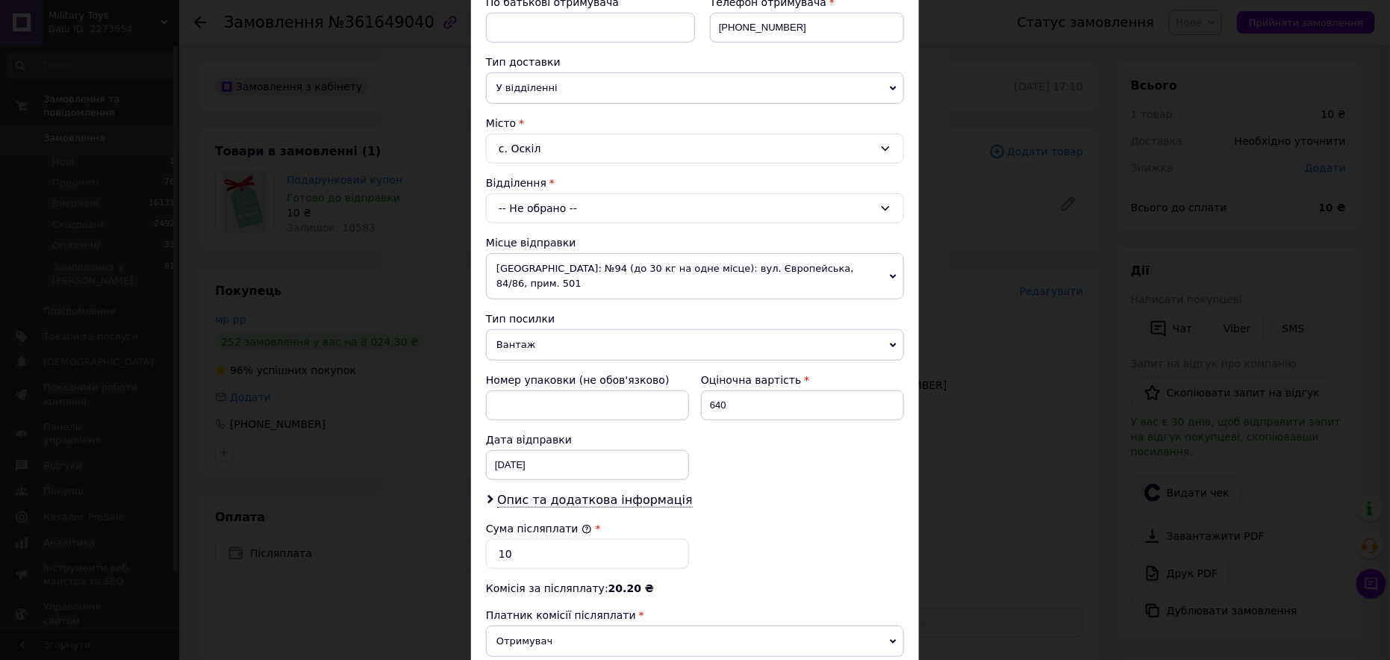
click at [523, 200] on div "-- Не обрано --" at bounding box center [695, 208] width 418 height 30
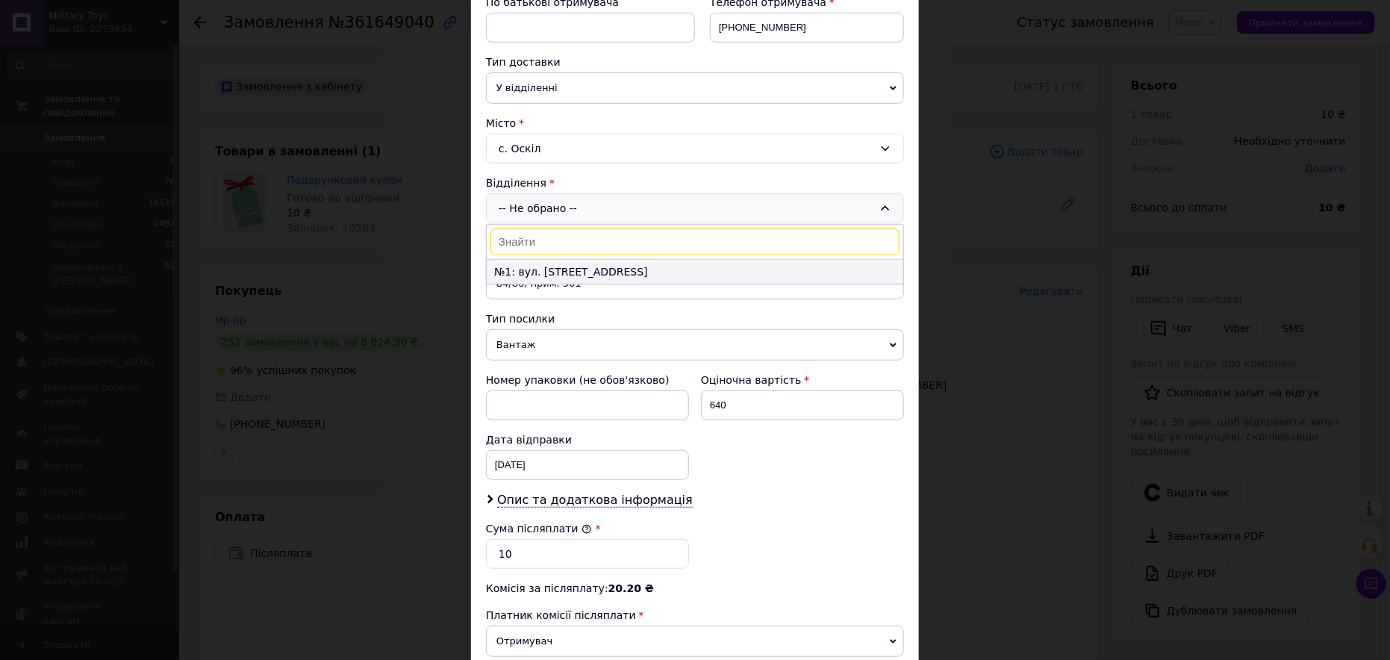
click at [515, 264] on li "№1: вул. [STREET_ADDRESS]" at bounding box center [695, 272] width 417 height 24
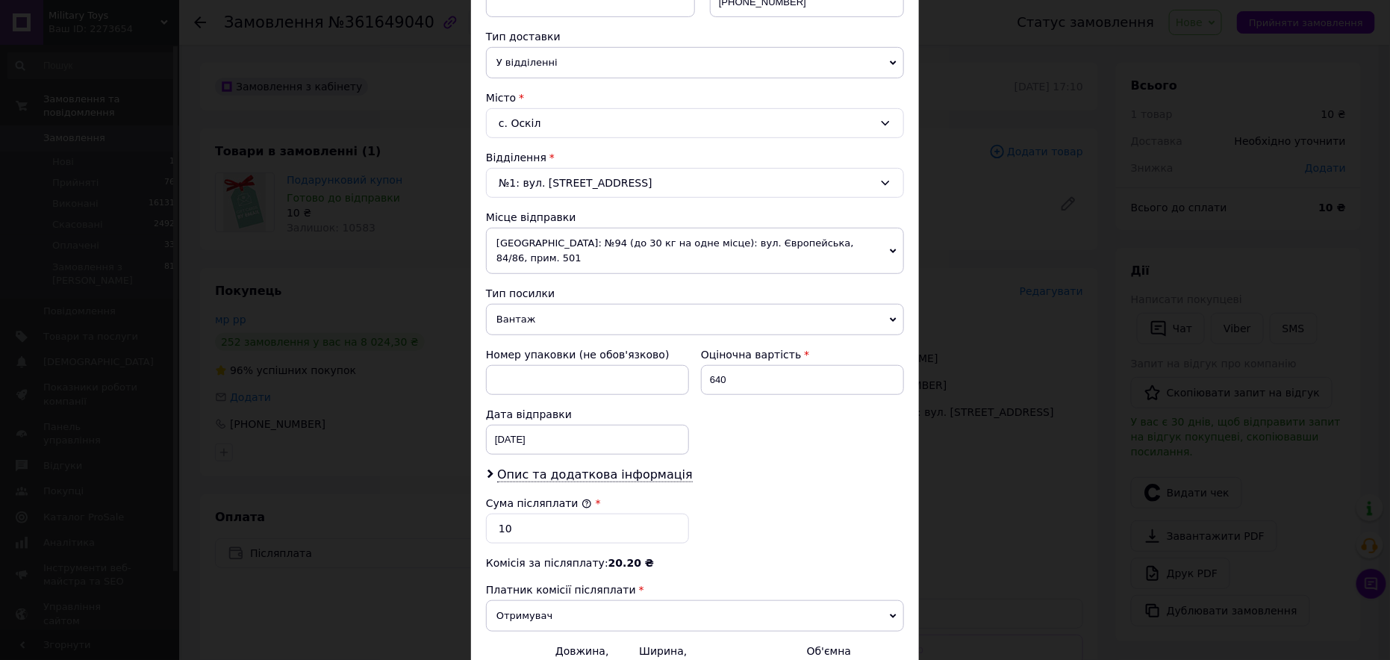
scroll to position [373, 0]
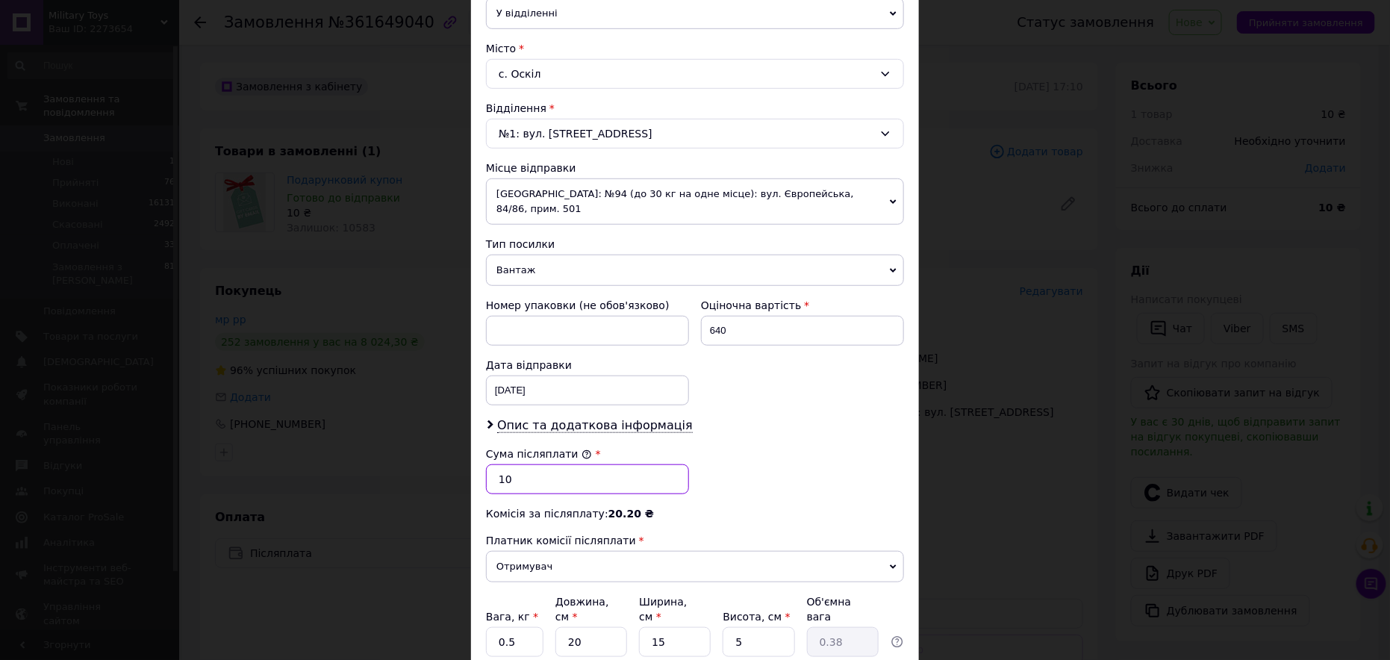
drag, startPoint x: 513, startPoint y: 465, endPoint x: 490, endPoint y: 469, distance: 23.4
click at [489, 469] on input "10" at bounding box center [587, 479] width 203 height 30
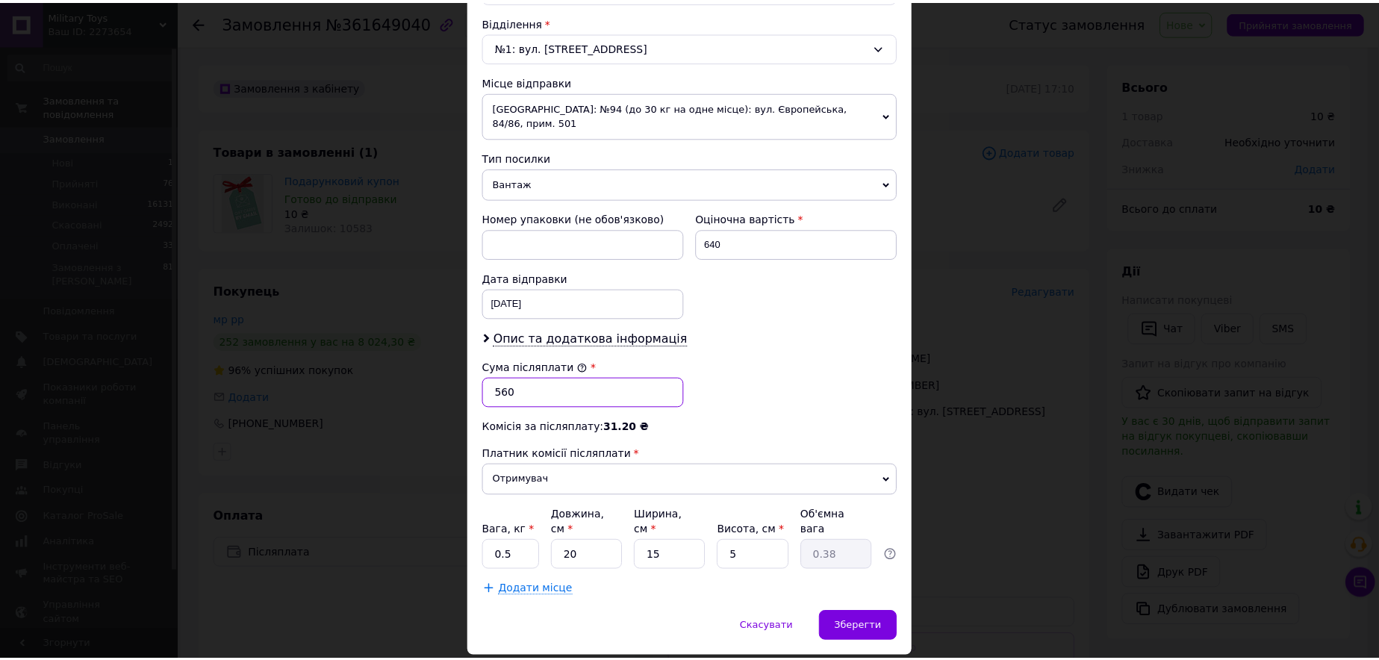
scroll to position [473, 0]
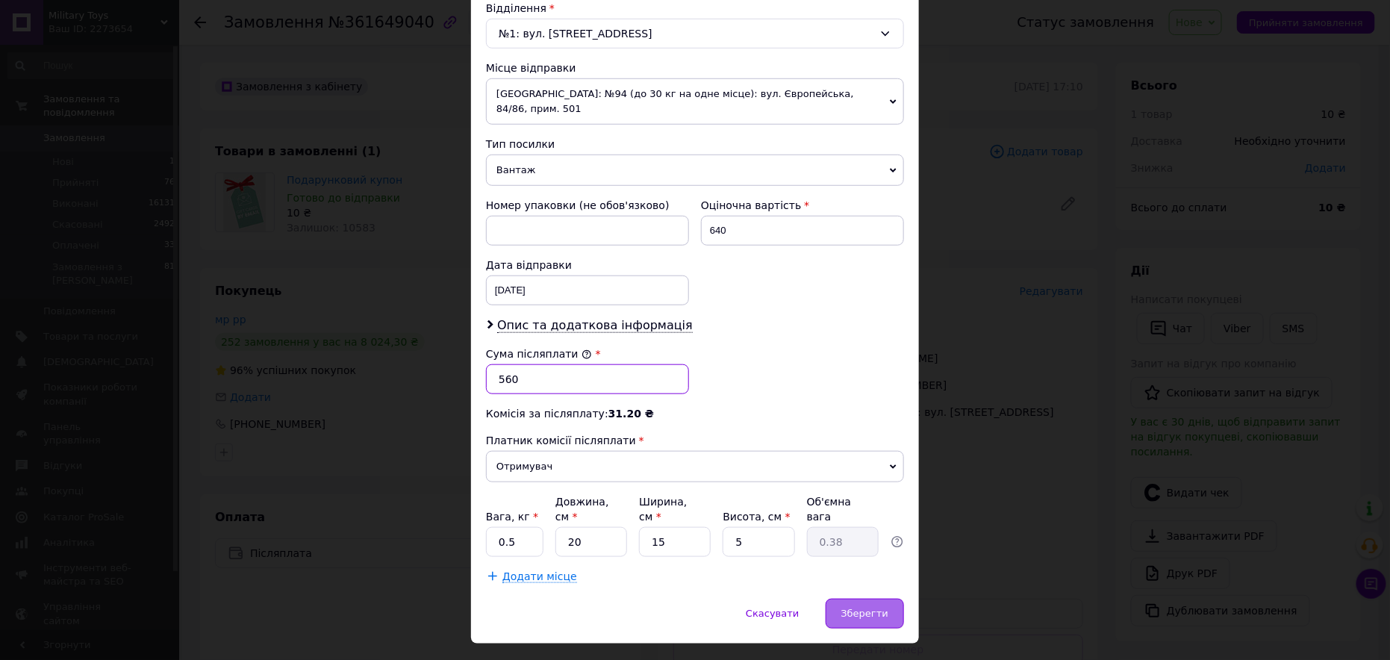
type input "560"
click at [875, 608] on span "Зберегти" at bounding box center [864, 613] width 47 height 11
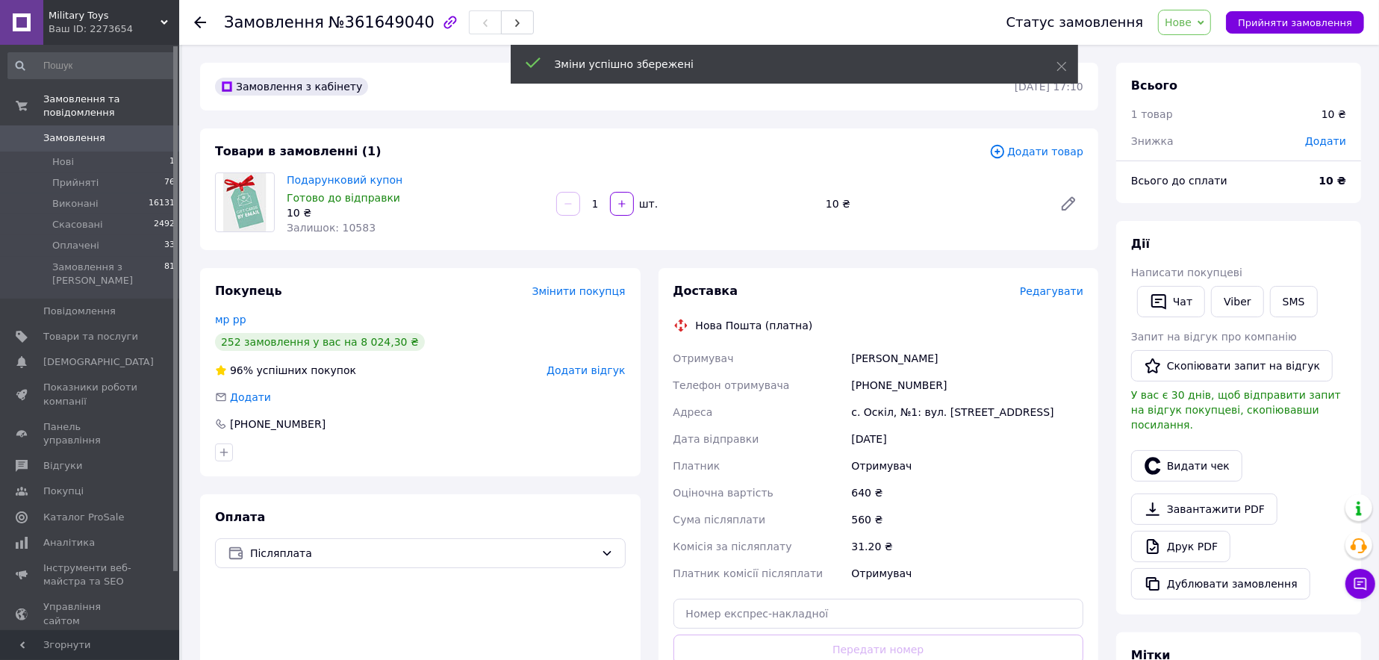
click at [1192, 23] on span "Нове" at bounding box center [1178, 22] width 27 height 12
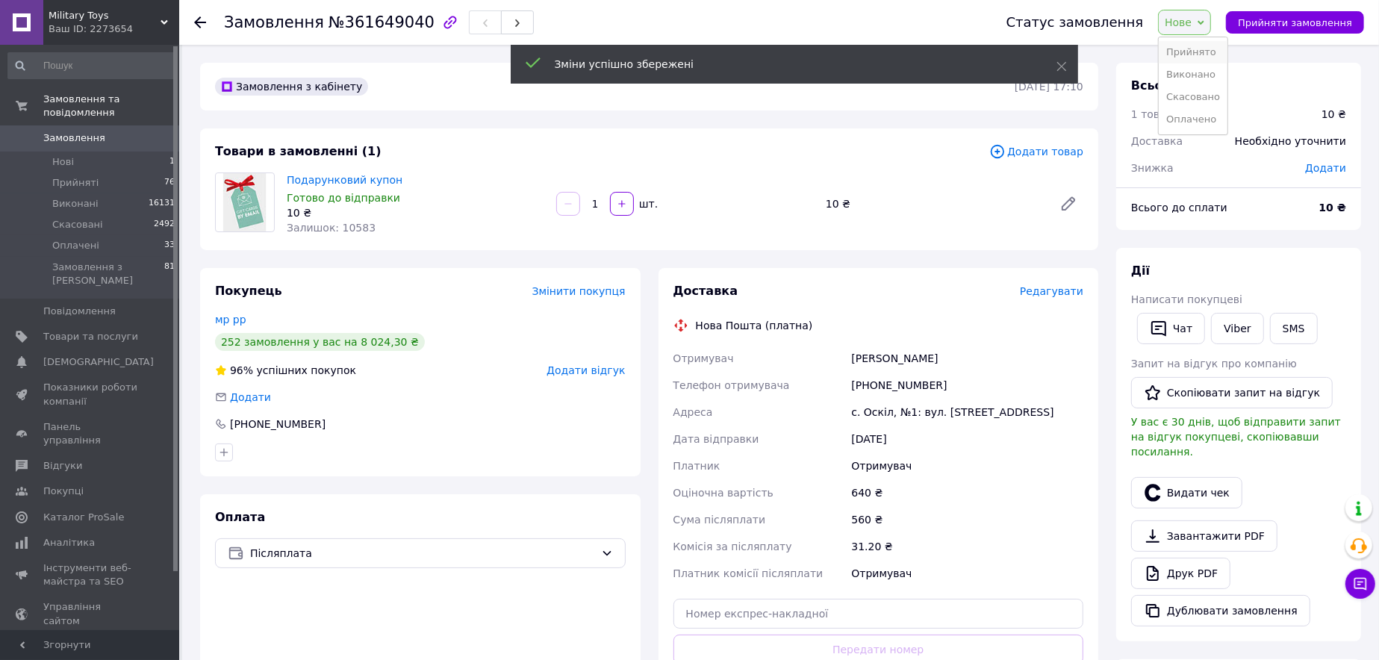
click at [1198, 49] on li "Прийнято" at bounding box center [1193, 52] width 69 height 22
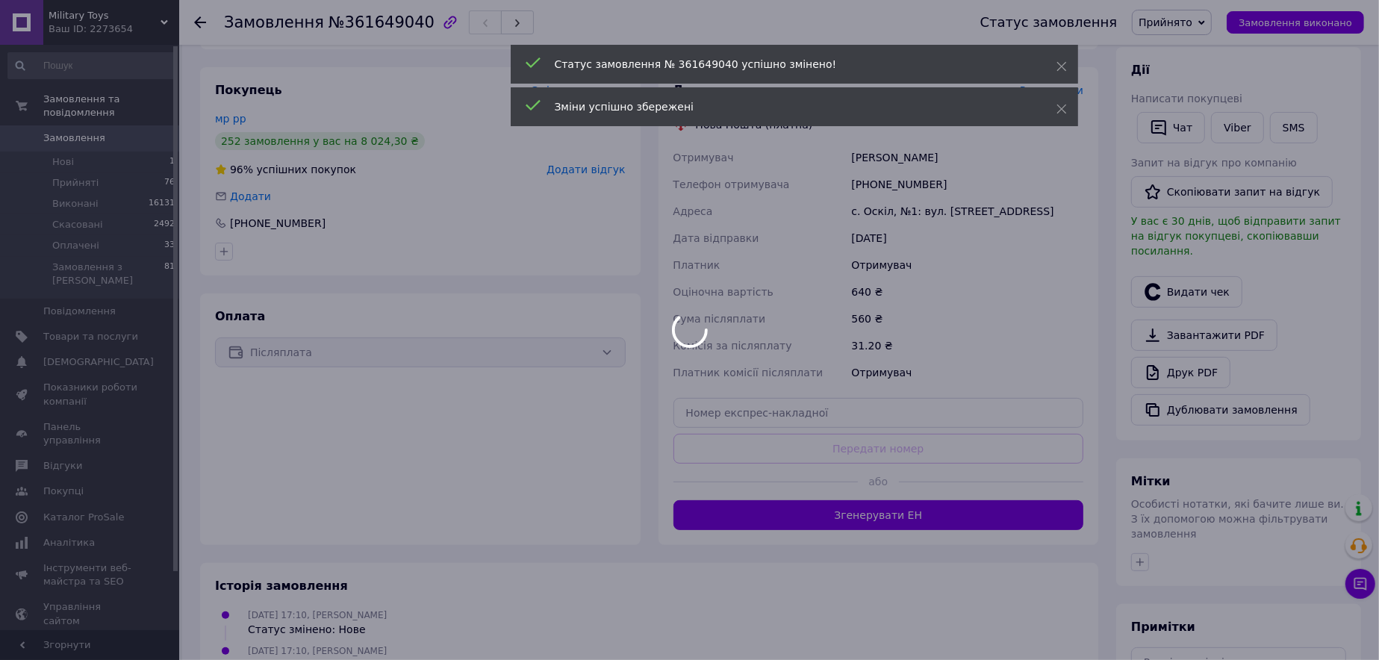
scroll to position [373, 0]
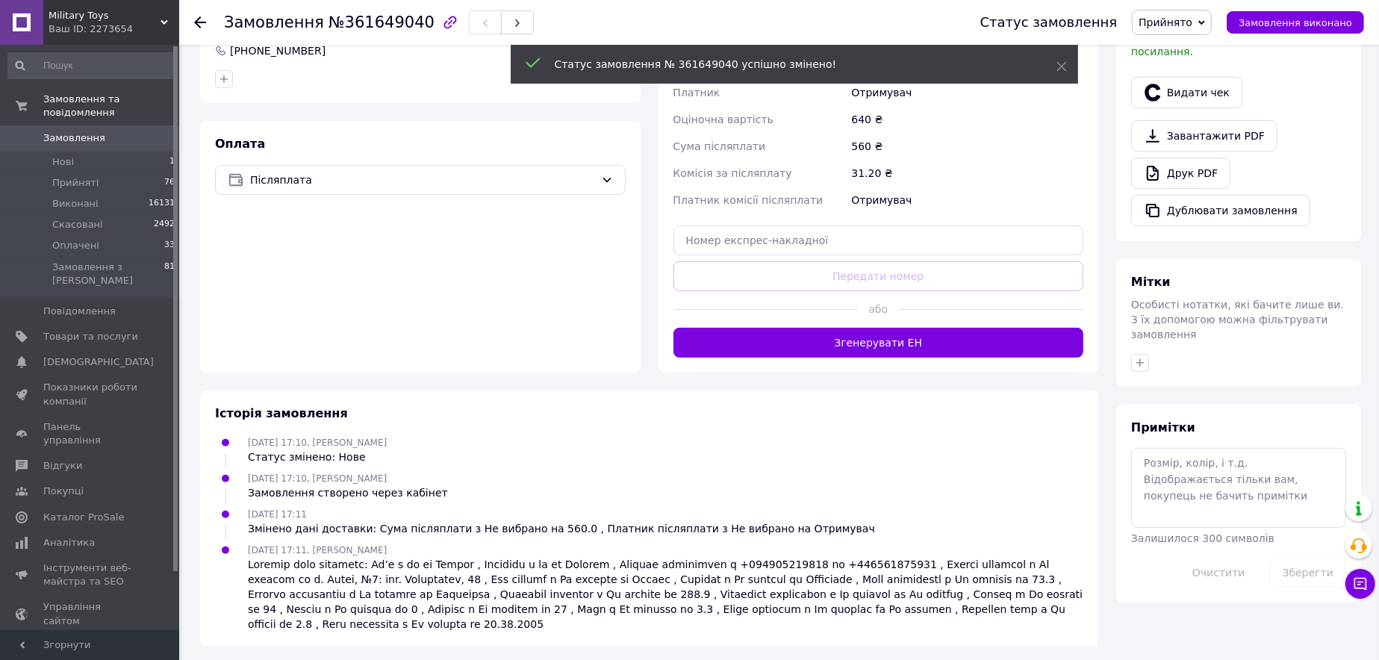
click at [871, 342] on button "Згенерувати ЕН" at bounding box center [878, 343] width 411 height 30
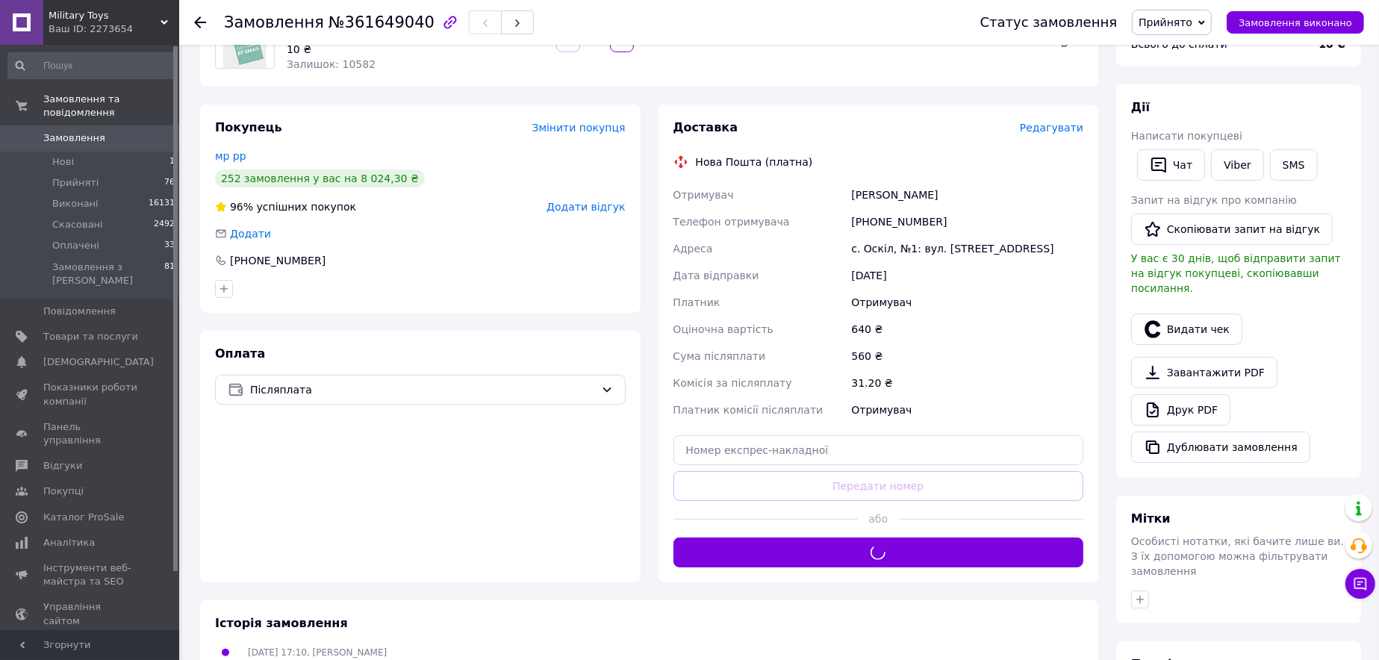
scroll to position [149, 0]
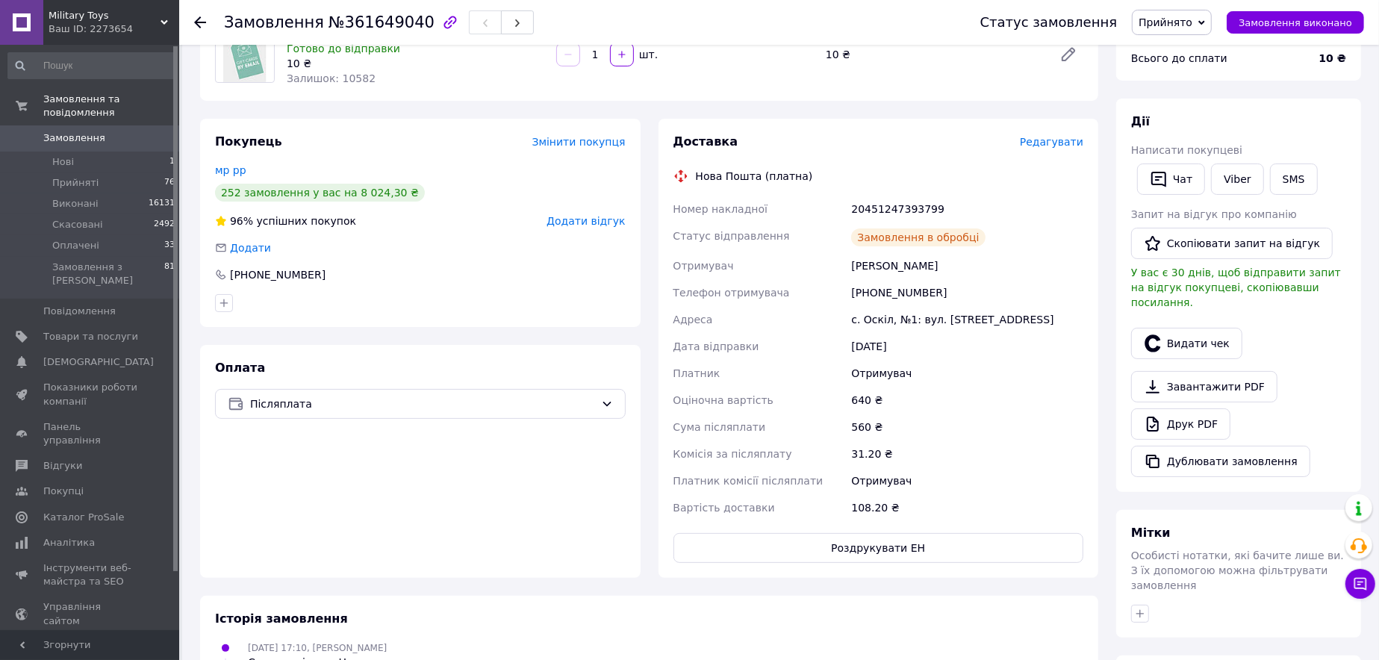
click at [888, 206] on div "20451247393799" at bounding box center [967, 209] width 238 height 27
click at [918, 202] on div "20451247393799" at bounding box center [967, 209] width 238 height 27
click at [891, 538] on button "Роздрукувати ЕН" at bounding box center [878, 548] width 411 height 30
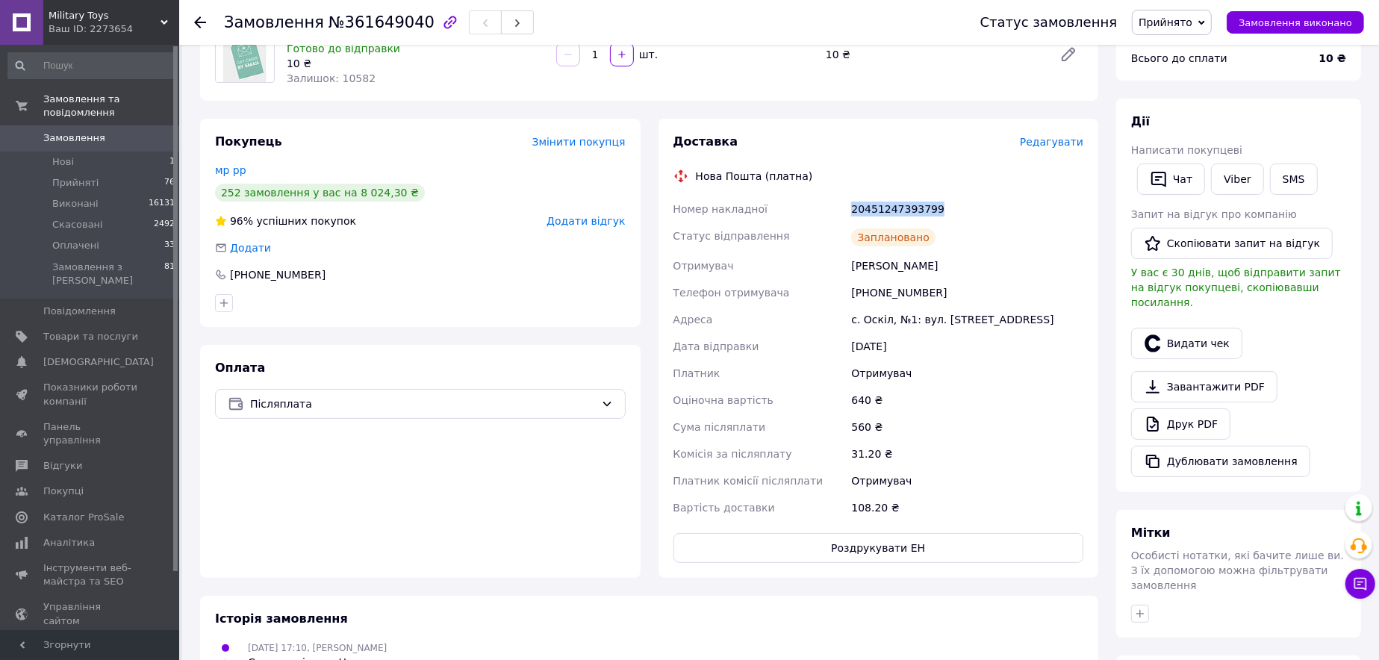
click at [113, 131] on span "Замовлення" at bounding box center [90, 137] width 95 height 13
